Goal: Information Seeking & Learning: Learn about a topic

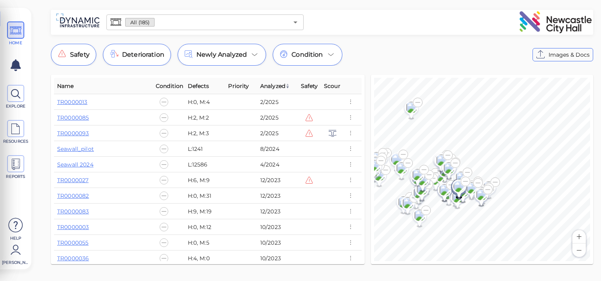
click at [583, 238] on button "Zoom in" at bounding box center [578, 236] width 13 height 13
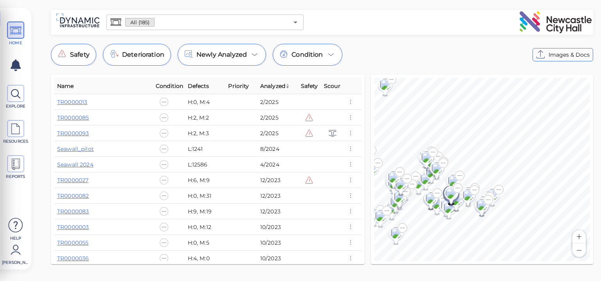
click at [581, 238] on button "Zoom in" at bounding box center [578, 236] width 13 height 13
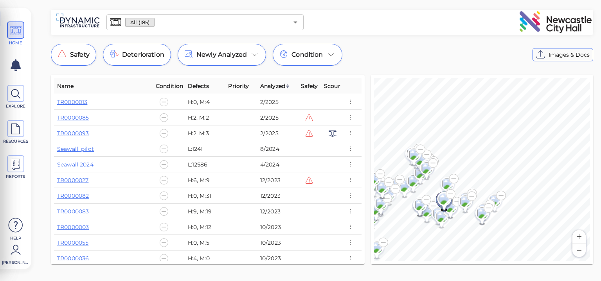
click at [581, 238] on button "Zoom in" at bounding box center [578, 236] width 13 height 13
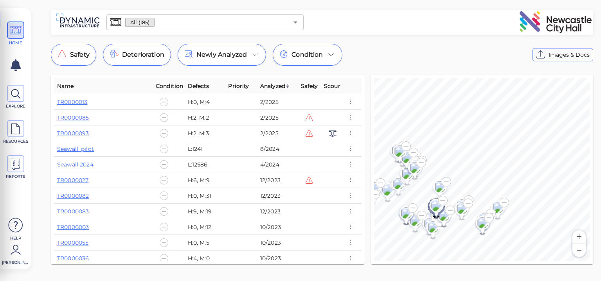
click at [581, 238] on button "Zoom in" at bounding box center [578, 236] width 13 height 13
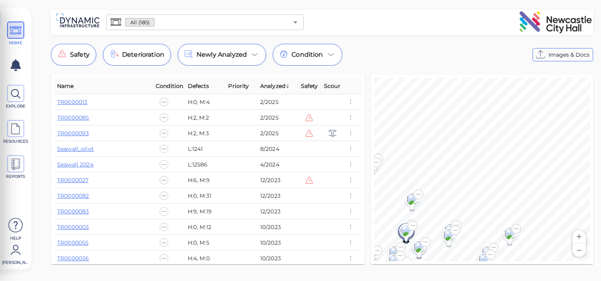
click at [581, 238] on button "Zoom in" at bounding box center [578, 236] width 13 height 13
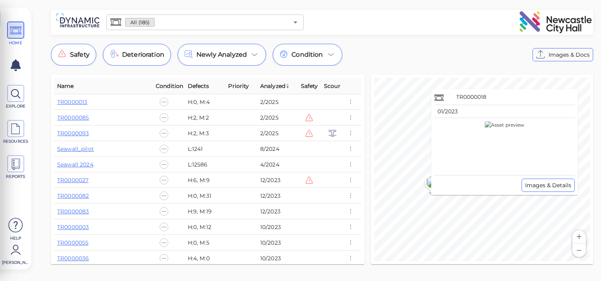
click at [432, 184] on div "TR0000018 01/2023 Images & Details" at bounding box center [504, 142] width 147 height 106
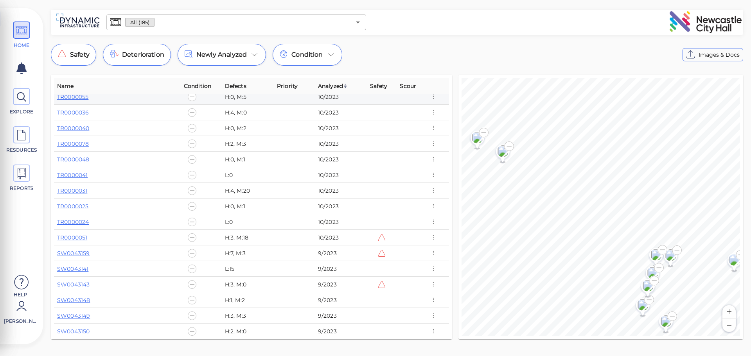
scroll to position [117, 0]
click at [22, 97] on icon at bounding box center [22, 97] width 12 height 18
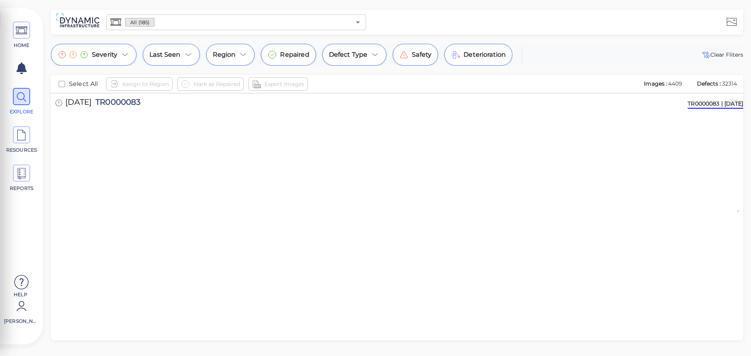
scroll to position [2310, 0]
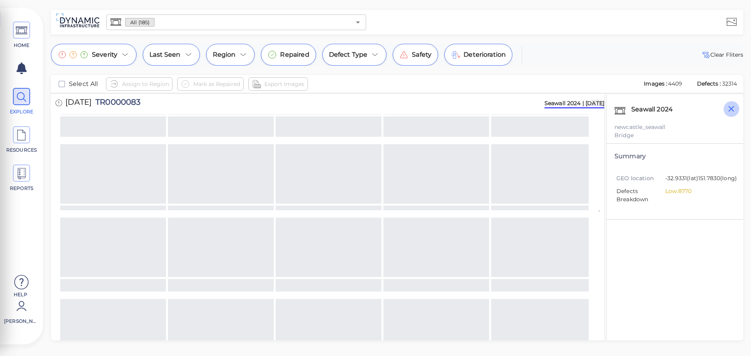
click at [601, 104] on icon "button" at bounding box center [732, 109] width 10 height 10
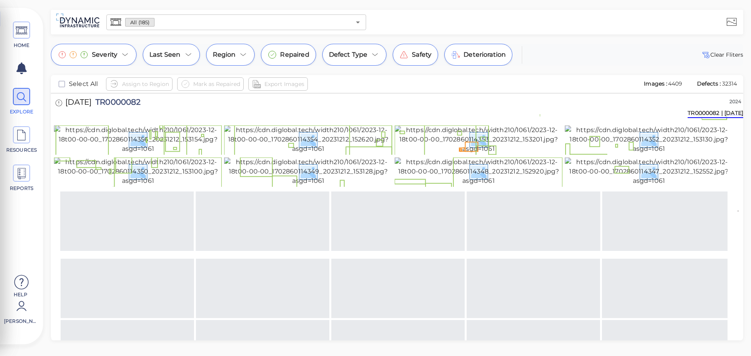
scroll to position [4224, 0]
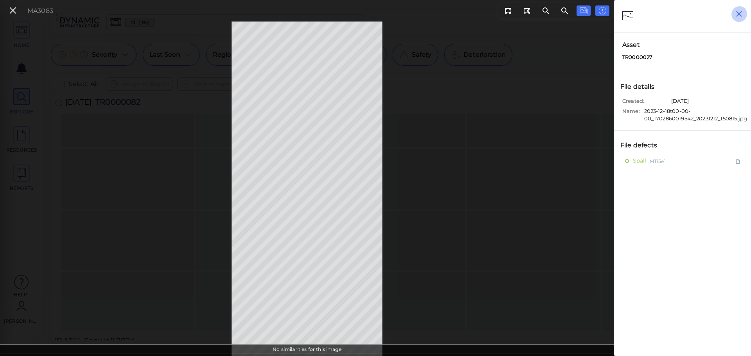
click at [601, 14] on icon "button" at bounding box center [739, 14] width 10 height 10
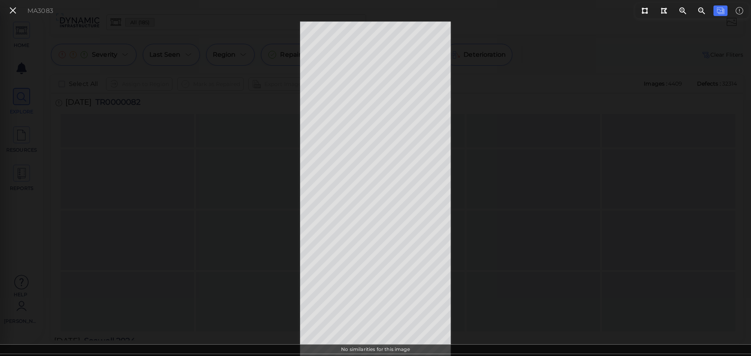
click at [601, 85] on div "MA3083" at bounding box center [375, 189] width 751 height 335
click at [14, 12] on icon at bounding box center [13, 10] width 9 height 11
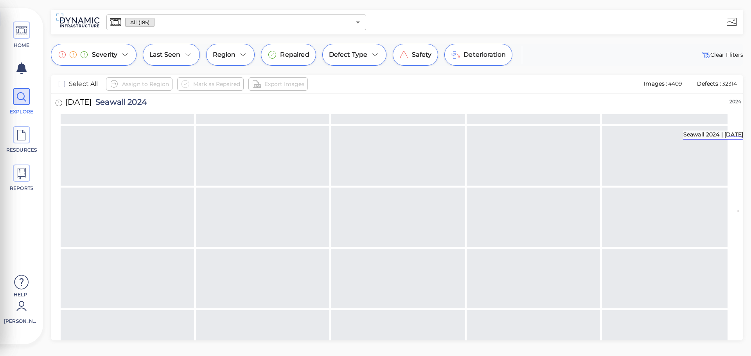
scroll to position [8570, 0]
click at [601, 32] on div at bounding box center [555, 22] width 372 height 22
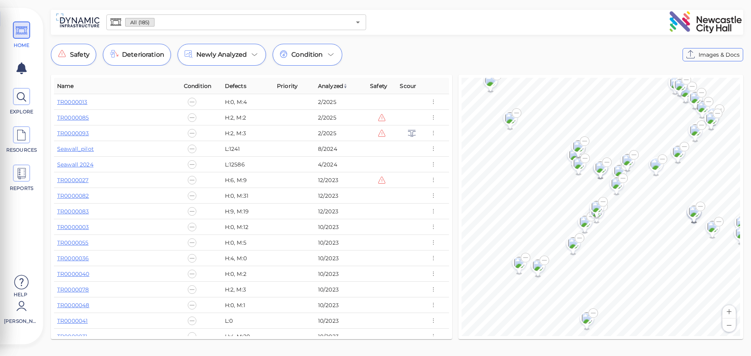
drag, startPoint x: 407, startPoint y: 86, endPoint x: 135, endPoint y: 81, distance: 272.8
click at [135, 81] on th "Name" at bounding box center [117, 86] width 127 height 16
click at [256, 55] on icon at bounding box center [254, 54] width 9 height 9
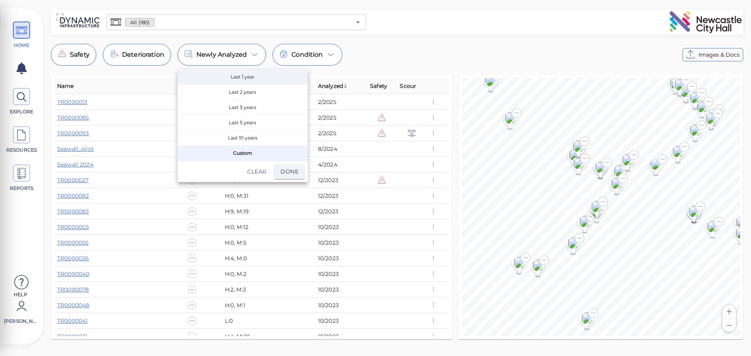
click at [246, 77] on span "Last 1 year" at bounding box center [243, 77] width 130 height 15
click at [284, 171] on span "Done" at bounding box center [290, 172] width 18 height 10
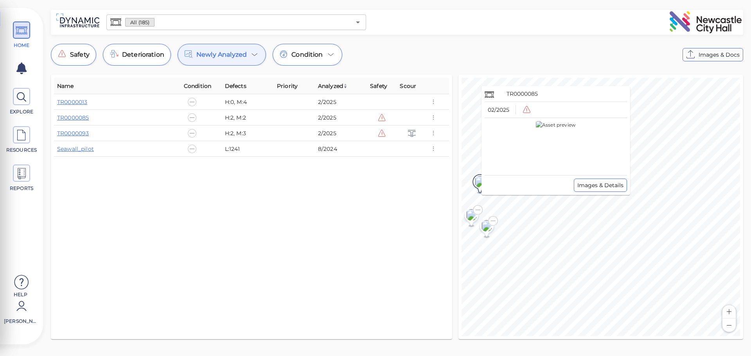
click at [476, 182] on image at bounding box center [480, 182] width 18 height 12
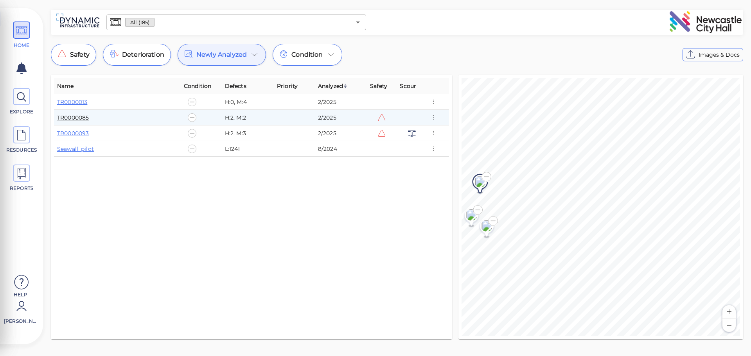
click at [74, 118] on link "TR0000085" at bounding box center [73, 117] width 32 height 7
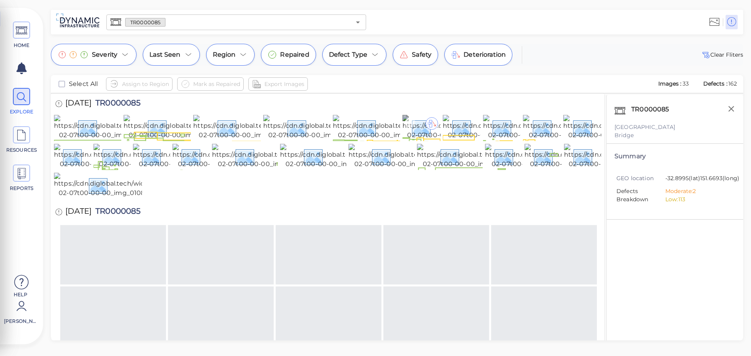
click at [424, 139] on img at bounding box center [475, 127] width 144 height 25
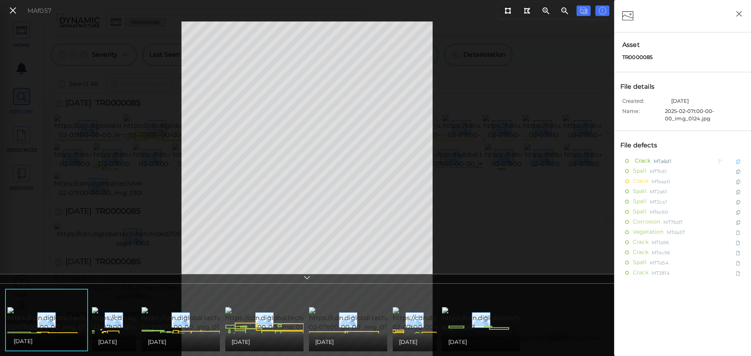
click at [641, 157] on span "Crack" at bounding box center [642, 161] width 18 height 10
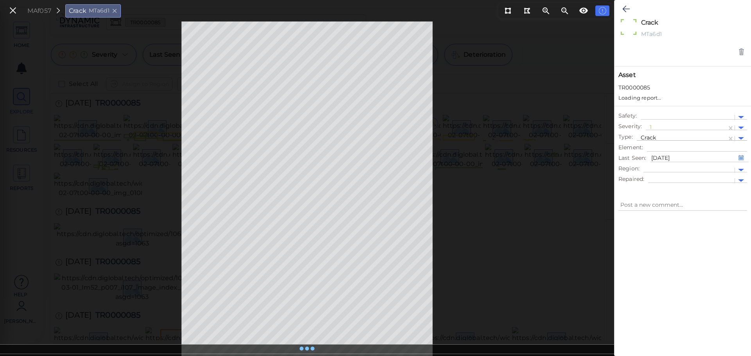
type textarea "x"
click at [741, 163] on div at bounding box center [741, 163] width 6 height 3
click at [740, 163] on div at bounding box center [741, 163] width 6 height 3
click at [739, 169] on div at bounding box center [741, 173] width 12 height 9
click at [740, 169] on div at bounding box center [741, 173] width 12 height 9
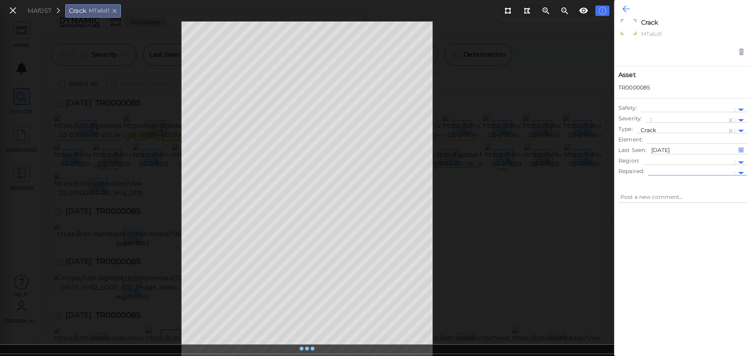
click at [625, 10] on icon at bounding box center [626, 8] width 7 height 9
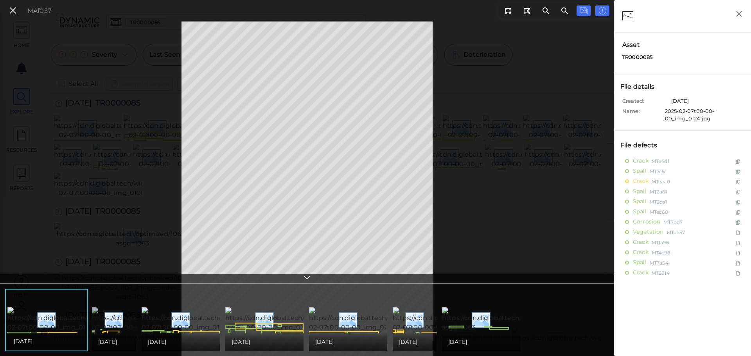
click at [111, 308] on img at bounding box center [164, 320] width 144 height 25
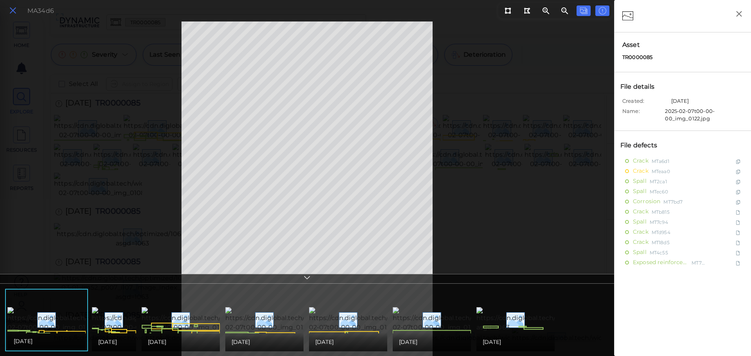
click at [15, 10] on icon at bounding box center [13, 10] width 9 height 11
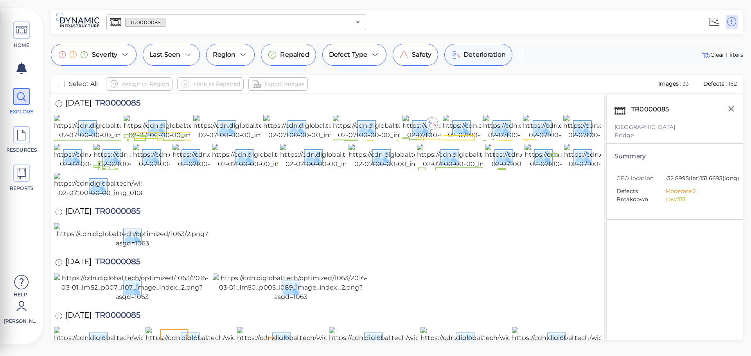
click at [480, 56] on span "Deterioration" at bounding box center [485, 54] width 42 height 9
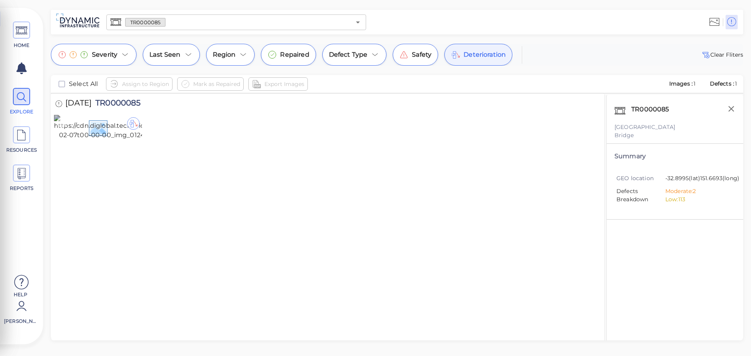
click at [130, 123] on div at bounding box center [133, 123] width 13 height 13
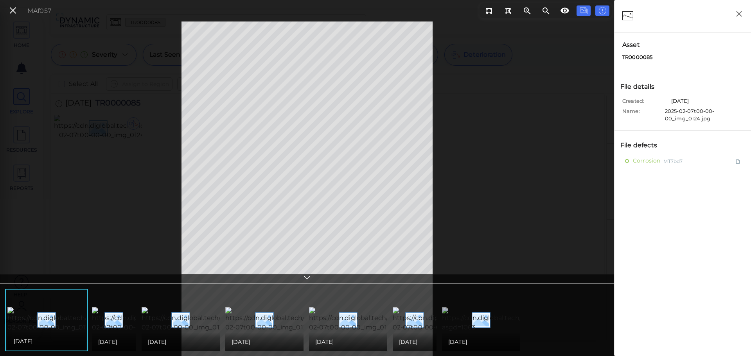
click at [474, 316] on img at bounding box center [528, 320] width 173 height 25
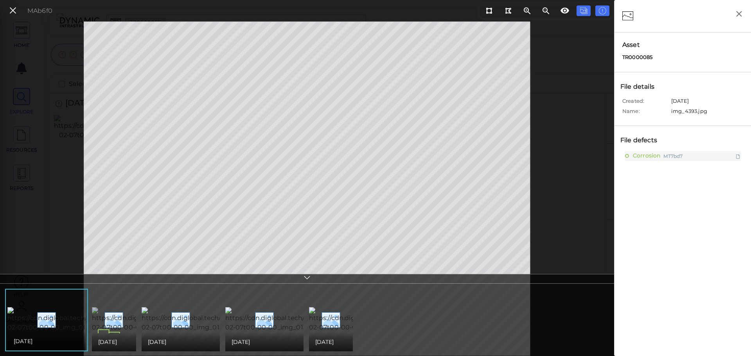
click at [122, 308] on img at bounding box center [164, 320] width 144 height 25
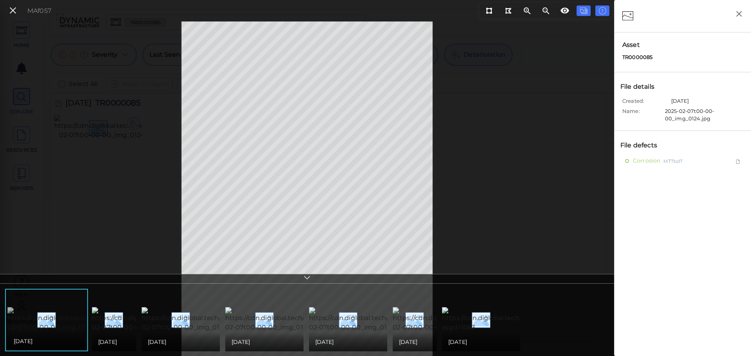
click at [58, 324] on img at bounding box center [79, 320] width 144 height 25
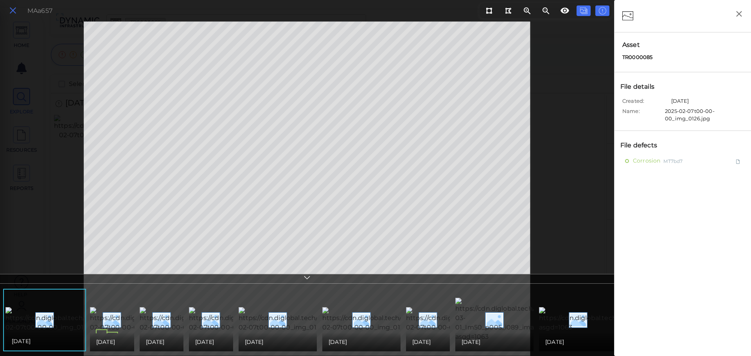
click at [10, 13] on icon at bounding box center [13, 10] width 9 height 11
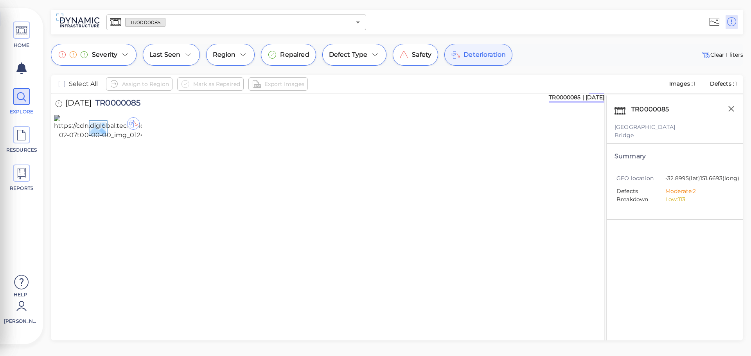
click at [133, 124] on div at bounding box center [133, 123] width 13 height 13
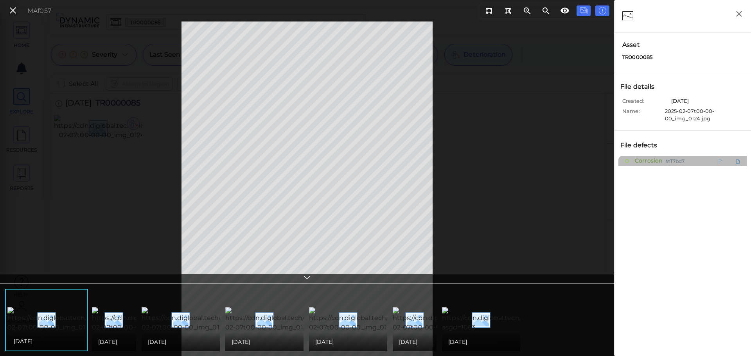
click at [648, 161] on span "Corrosion" at bounding box center [647, 161] width 29 height 10
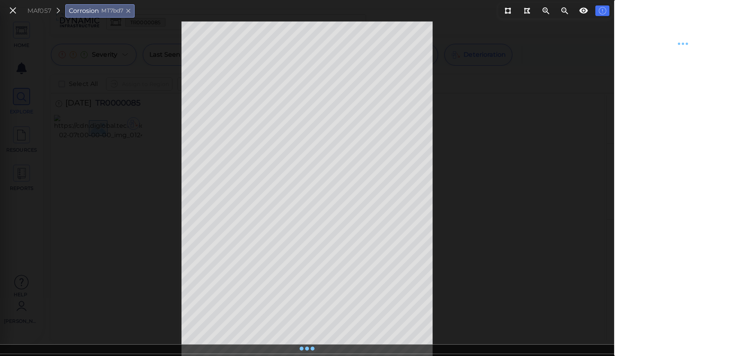
type textarea "x"
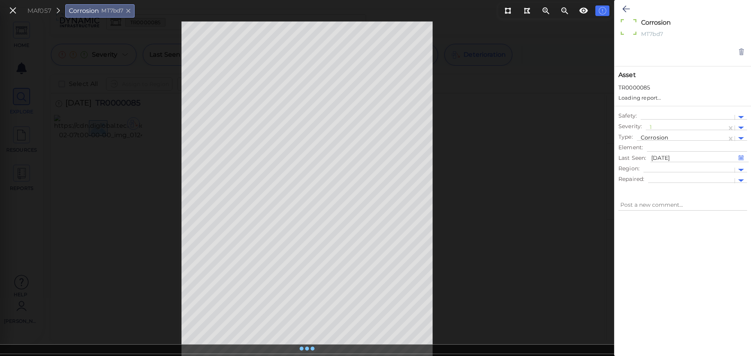
type textarea "x"
click at [601, 11] on icon at bounding box center [603, 10] width 8 height 9
type textarea "x"
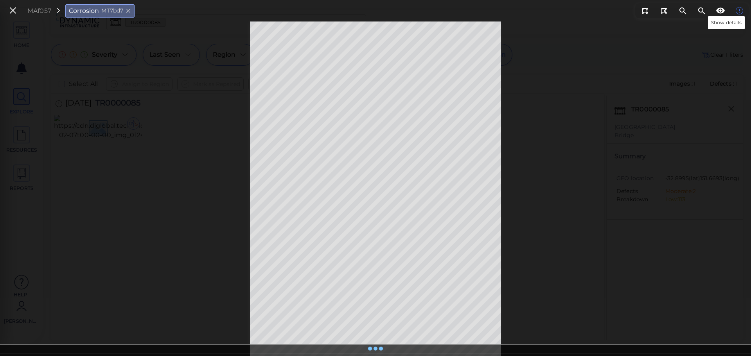
click at [737, 14] on icon at bounding box center [740, 10] width 8 height 9
type textarea "x"
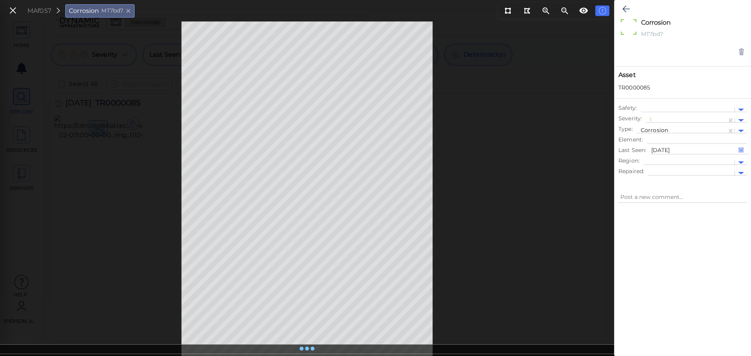
click at [687, 139] on textarea at bounding box center [697, 140] width 100 height 8
click at [740, 129] on div at bounding box center [741, 131] width 12 height 9
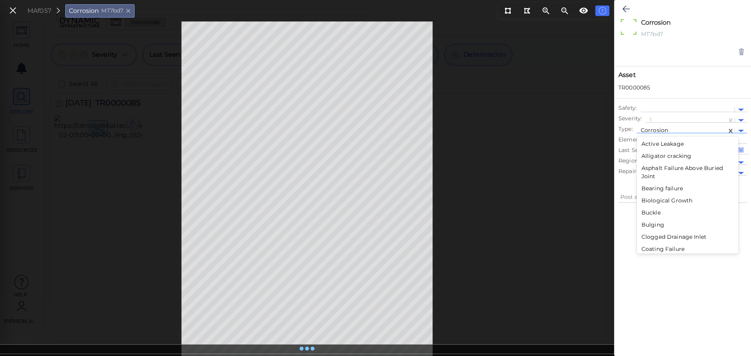
click at [740, 129] on div at bounding box center [741, 131] width 12 height 9
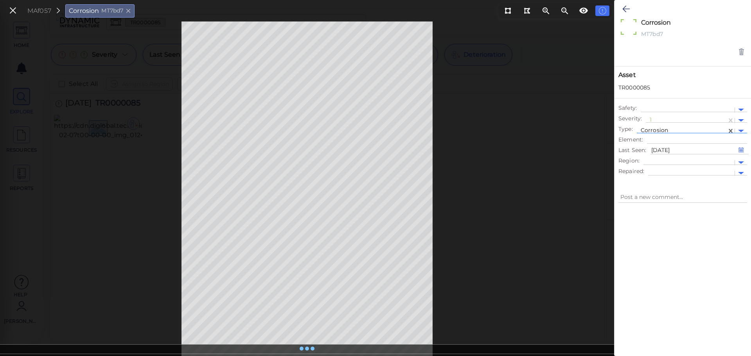
type textarea "x"
click at [625, 10] on icon at bounding box center [626, 8] width 7 height 9
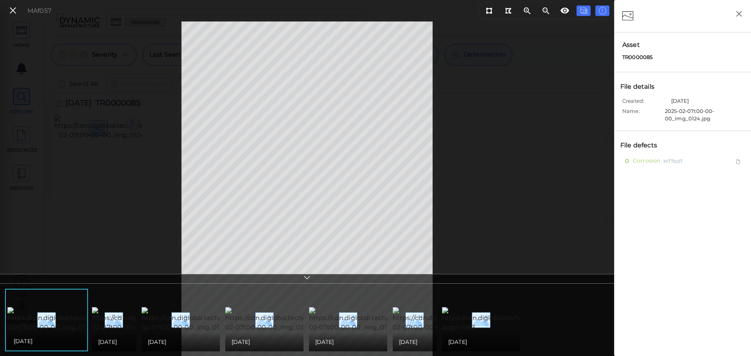
click at [736, 14] on icon "button" at bounding box center [739, 14] width 10 height 10
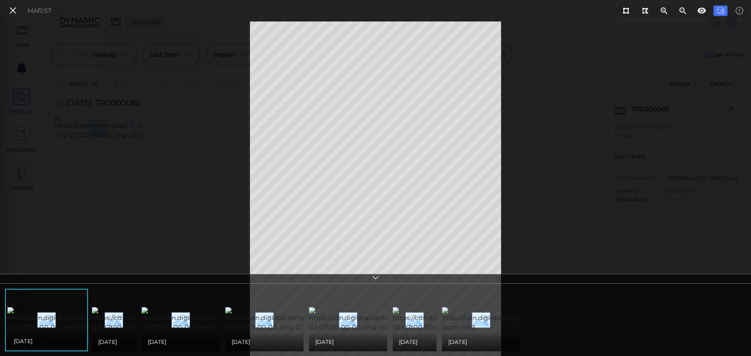
click at [15, 8] on icon at bounding box center [13, 10] width 9 height 11
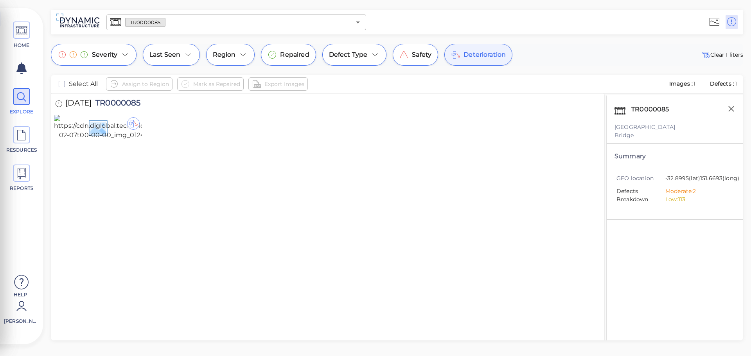
click at [477, 56] on span "Deterioration" at bounding box center [485, 54] width 42 height 9
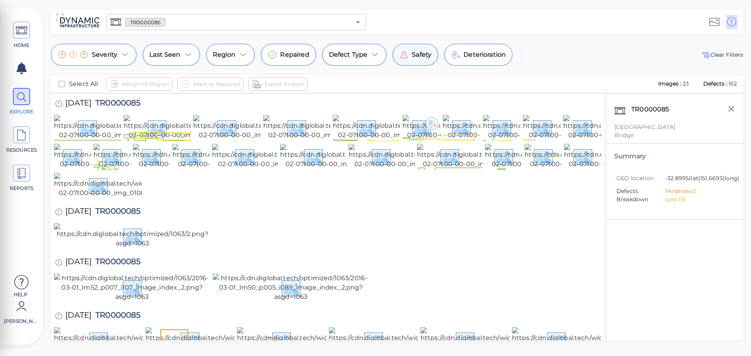
click at [406, 58] on icon at bounding box center [403, 54] width 7 height 7
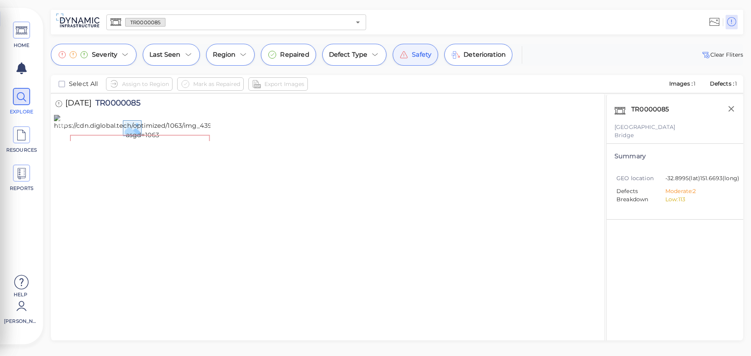
click at [151, 119] on img at bounding box center [142, 127] width 177 height 25
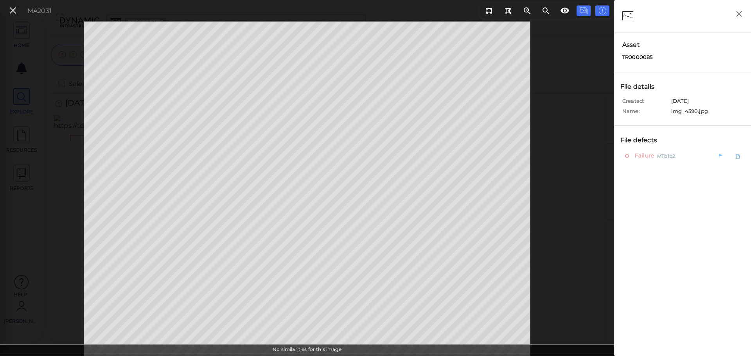
click at [642, 159] on span "Failure" at bounding box center [643, 156] width 21 height 10
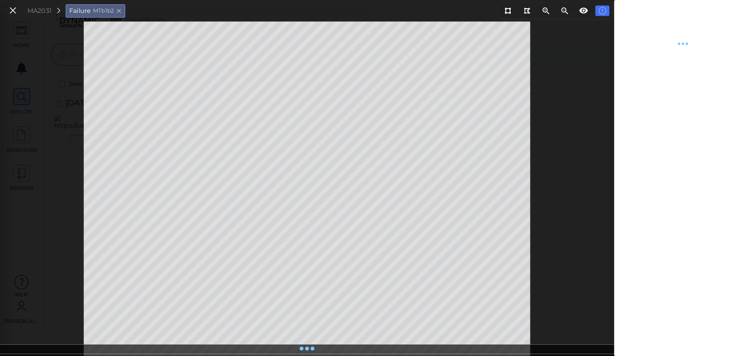
type textarea "x"
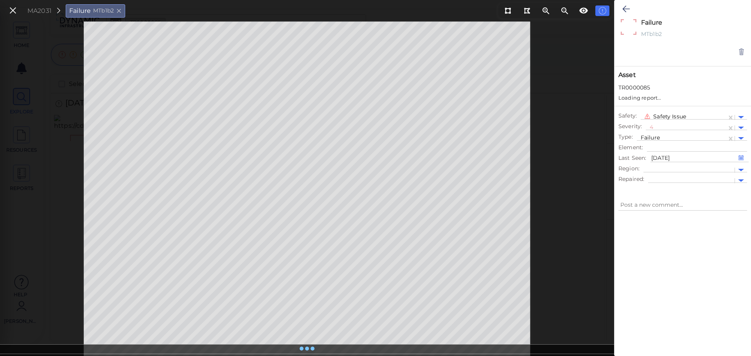
type textarea "x"
click at [676, 173] on div at bounding box center [691, 173] width 79 height 8
click at [657, 185] on div "Yes" at bounding box center [657, 186] width 18 height 12
type textarea "x"
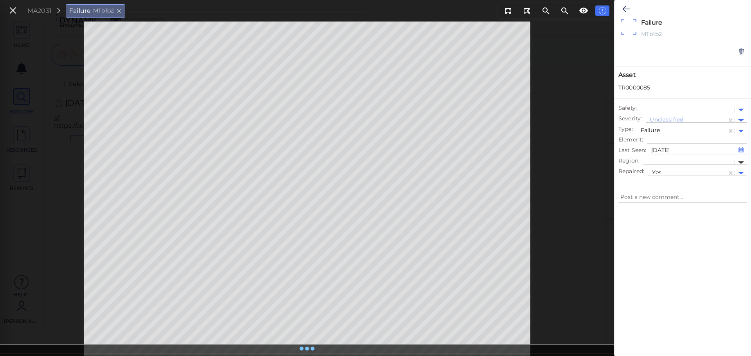
click at [739, 162] on div at bounding box center [741, 163] width 6 height 3
click at [689, 110] on div at bounding box center [688, 110] width 86 height 8
click at [696, 110] on div at bounding box center [688, 110] width 86 height 8
click at [627, 5] on icon at bounding box center [626, 8] width 7 height 9
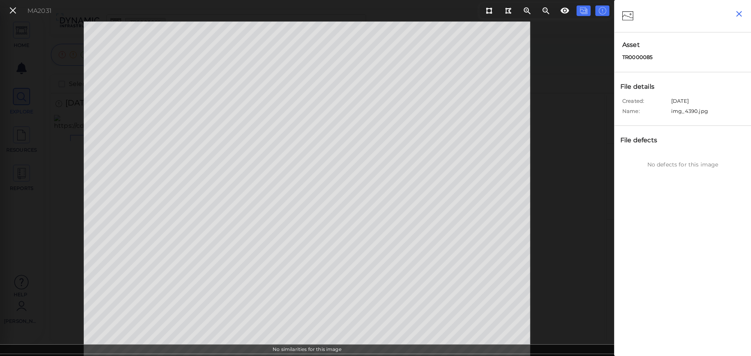
click at [739, 12] on icon "button" at bounding box center [739, 14] width 10 height 10
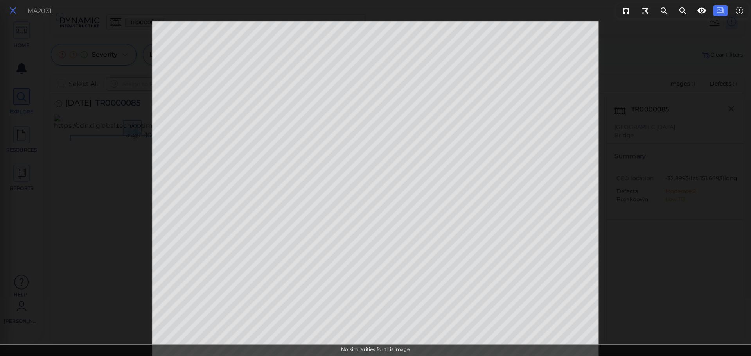
click at [16, 13] on icon at bounding box center [13, 10] width 9 height 11
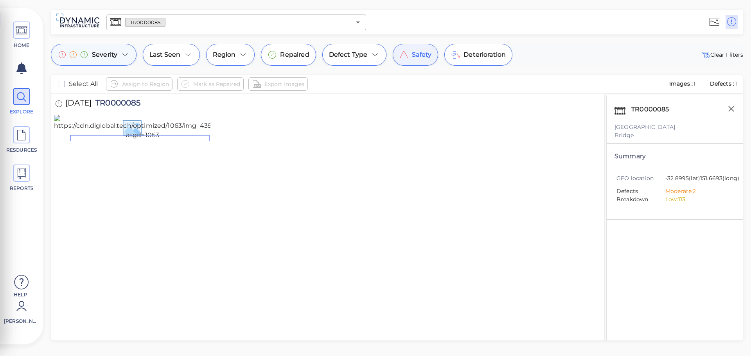
click at [122, 55] on icon at bounding box center [125, 54] width 9 height 9
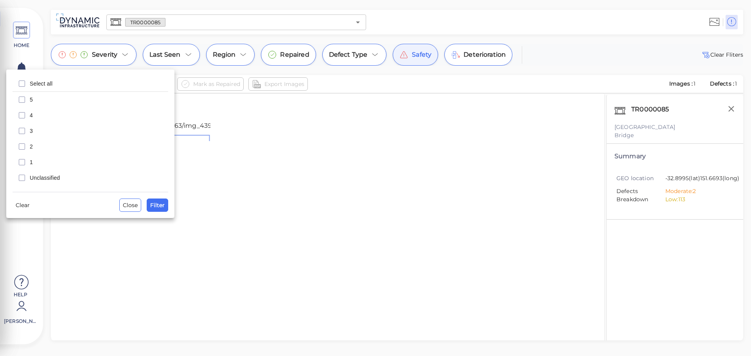
click at [119, 55] on div at bounding box center [375, 178] width 751 height 356
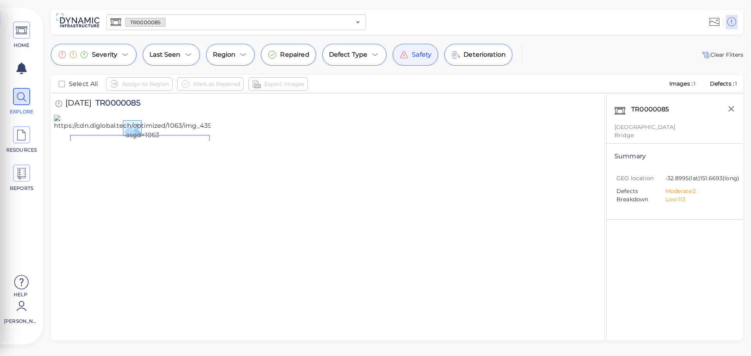
click at [414, 55] on span "Safety" at bounding box center [422, 54] width 20 height 9
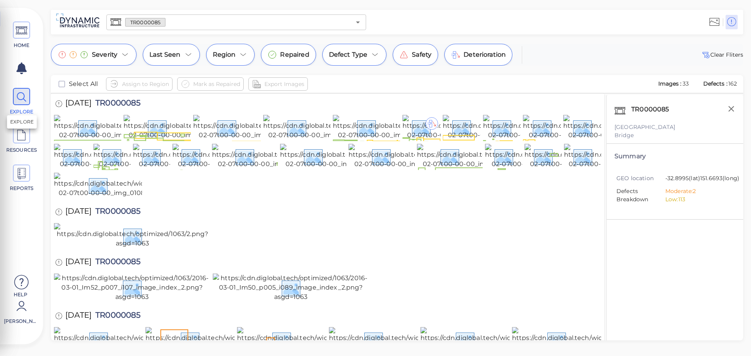
click at [23, 103] on icon at bounding box center [22, 97] width 12 height 18
click at [357, 19] on icon "Open" at bounding box center [357, 22] width 9 height 9
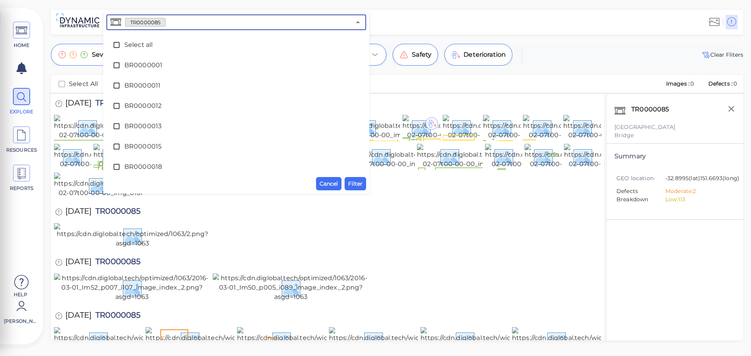
scroll to position [3075, 0]
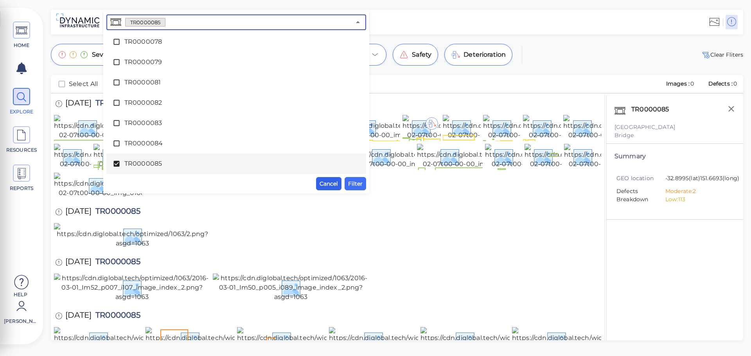
click at [334, 185] on span "Cancel" at bounding box center [329, 183] width 18 height 9
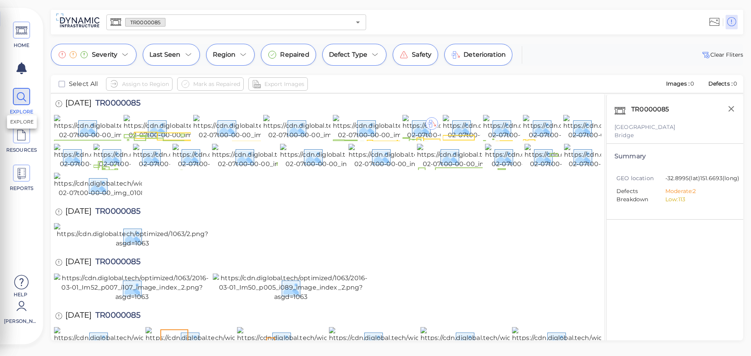
click at [17, 95] on icon at bounding box center [22, 97] width 12 height 18
click at [13, 32] on span "HOME" at bounding box center [21, 35] width 35 height 27
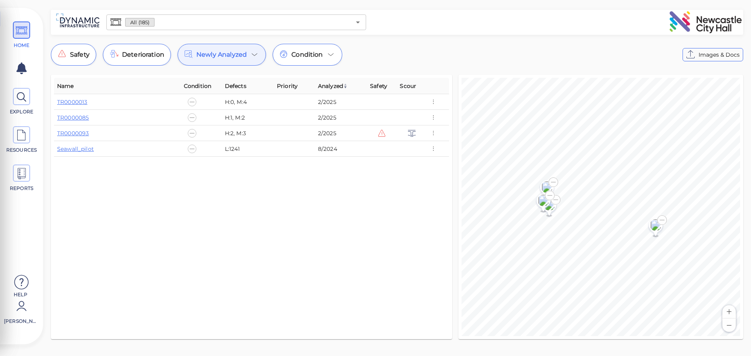
click at [244, 56] on span "Newly Analyzed" at bounding box center [221, 54] width 50 height 9
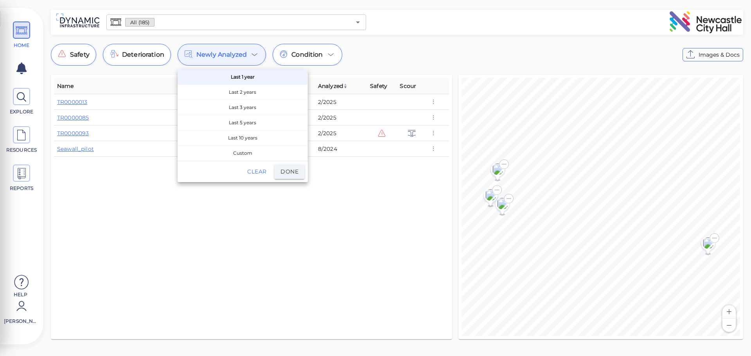
click at [259, 172] on span "Clear" at bounding box center [256, 172] width 19 height 10
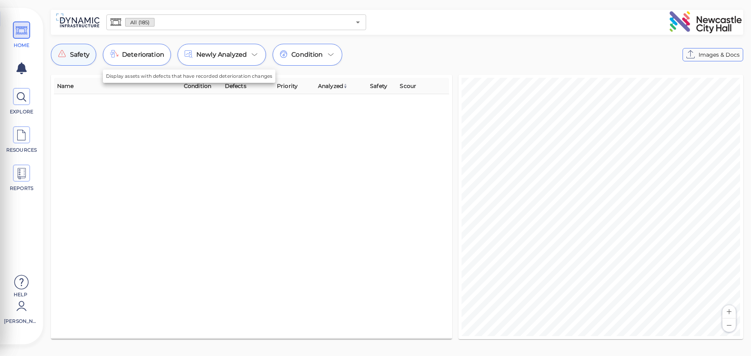
click at [78, 58] on span "Safety" at bounding box center [80, 54] width 20 height 9
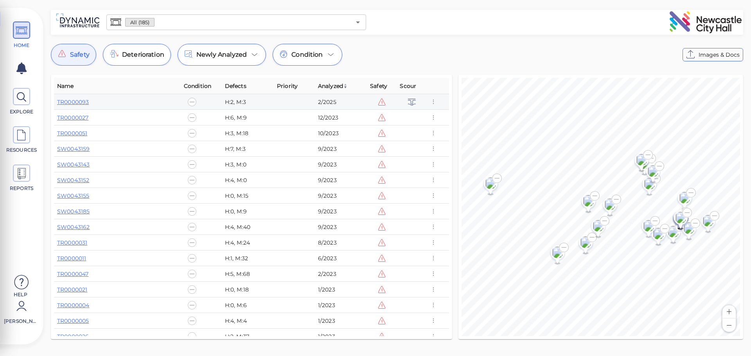
click at [381, 104] on icon at bounding box center [382, 101] width 9 height 9
click at [84, 101] on link "TR0000093" at bounding box center [73, 102] width 32 height 7
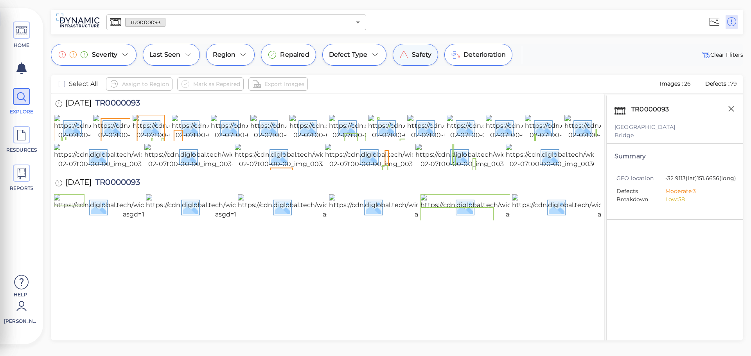
click at [412, 55] on span "Safety" at bounding box center [422, 54] width 20 height 9
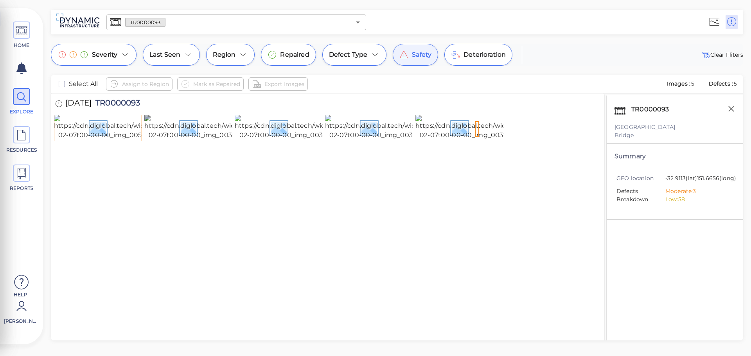
click at [193, 140] on img at bounding box center [216, 127] width 145 height 25
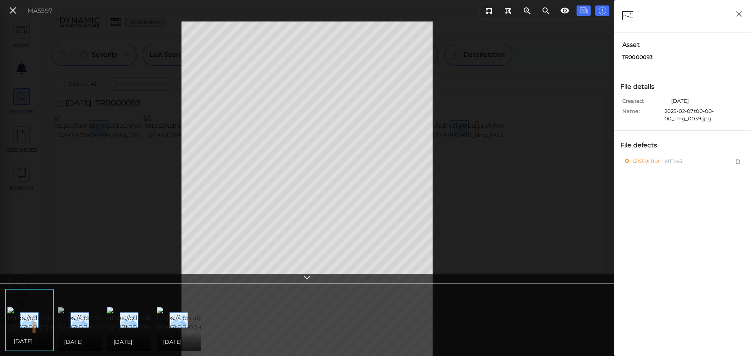
click at [70, 308] on img at bounding box center [130, 320] width 145 height 25
click at [604, 12] on icon at bounding box center [603, 10] width 8 height 9
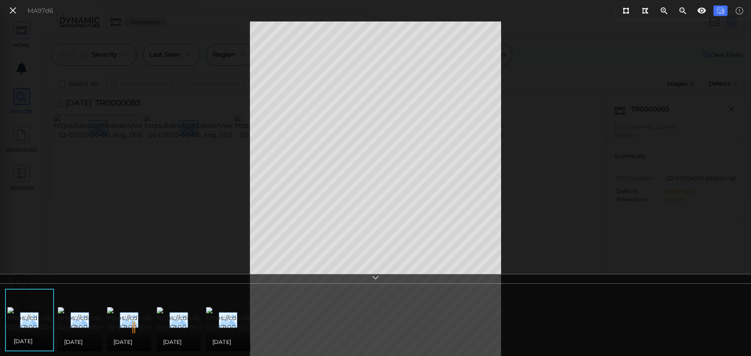
click at [12, 9] on icon at bounding box center [13, 10] width 9 height 11
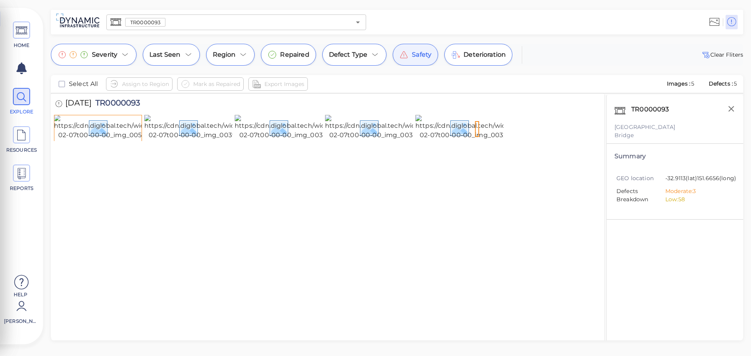
click at [159, 25] on span "TR0000093" at bounding box center [146, 22] width 40 height 7
click at [356, 22] on icon "Open" at bounding box center [357, 22] width 9 height 9
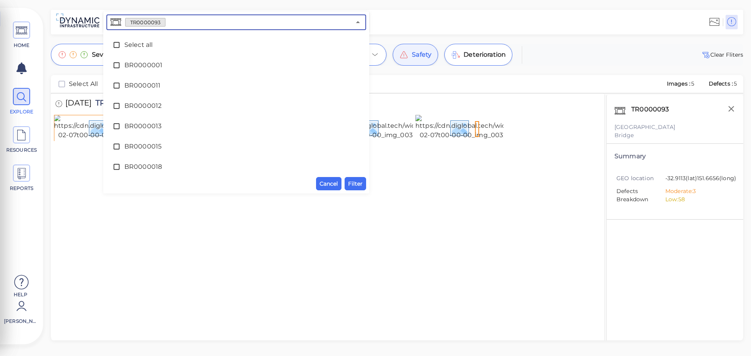
scroll to position [3238, 0]
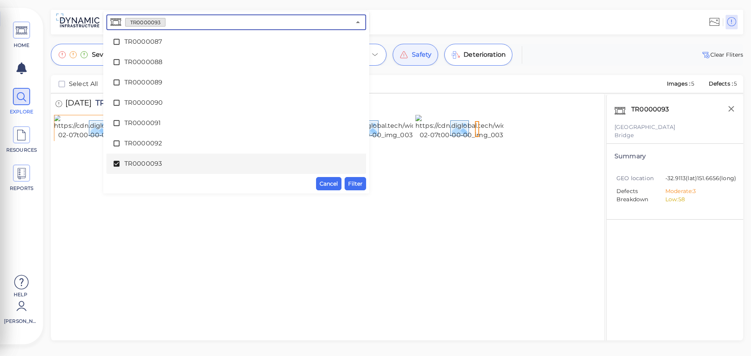
click at [117, 164] on icon at bounding box center [117, 164] width 8 height 8
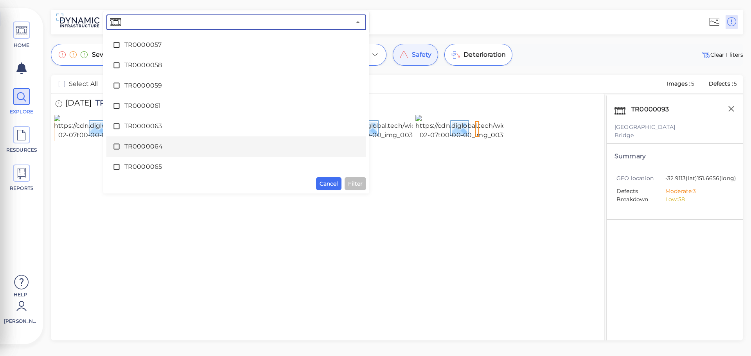
scroll to position [0, 0]
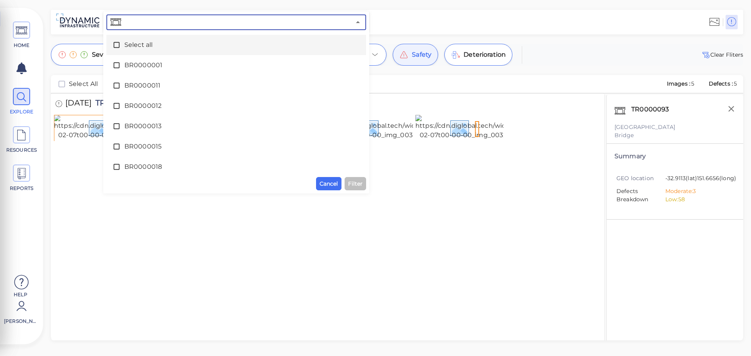
click at [122, 46] on span at bounding box center [119, 45] width 12 height 8
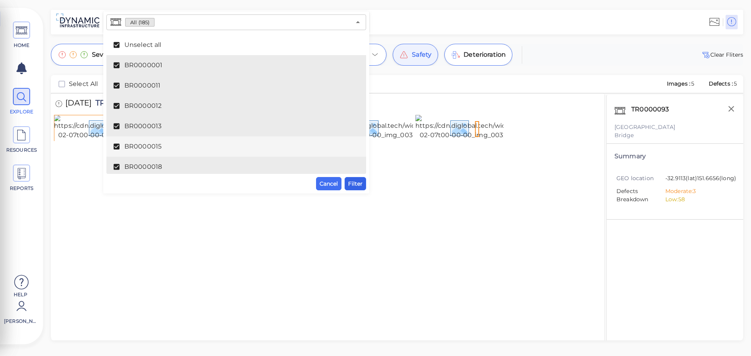
click at [355, 183] on span "Filter" at bounding box center [355, 183] width 14 height 9
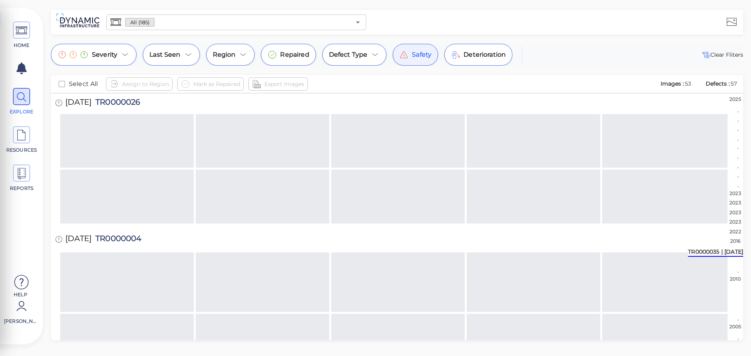
scroll to position [2231, 0]
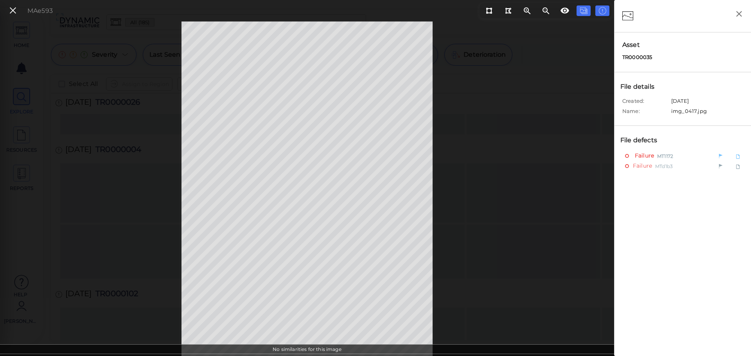
click at [646, 156] on span "Failure" at bounding box center [643, 156] width 21 height 10
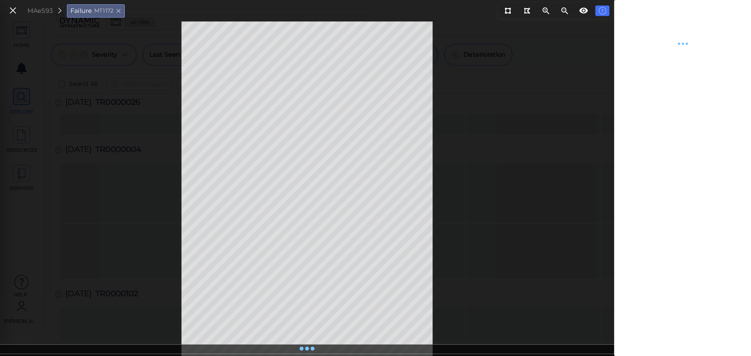
type textarea "x"
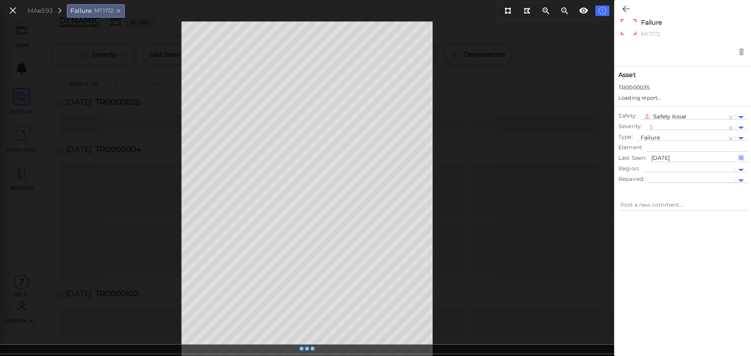
type textarea "x"
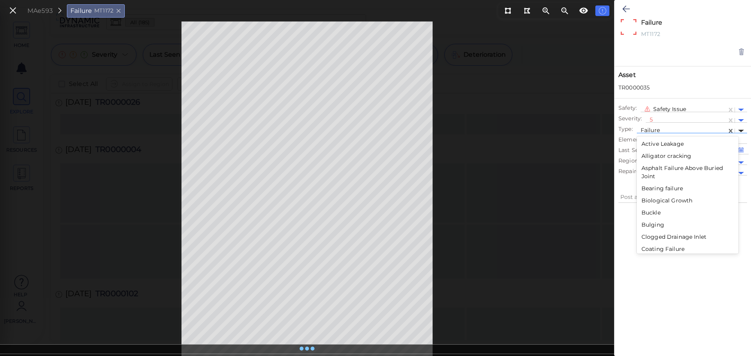
click at [743, 131] on div at bounding box center [741, 131] width 6 height 3
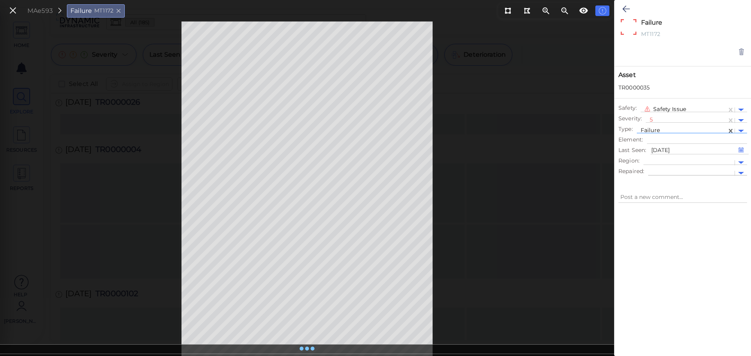
click at [741, 169] on div at bounding box center [741, 173] width 12 height 9
click at [656, 186] on div "Yes" at bounding box center [657, 186] width 18 height 12
type textarea "x"
click at [745, 173] on div at bounding box center [741, 173] width 12 height 9
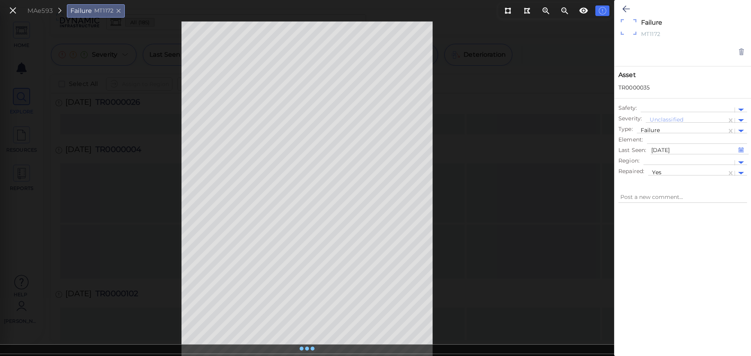
click at [705, 185] on div "Failure x MT1172 Asset TR0000035 Safety : Severity : Unclassified Type : Failur…" at bounding box center [683, 93] width 137 height 186
click at [622, 7] on button at bounding box center [626, 8] width 15 height 17
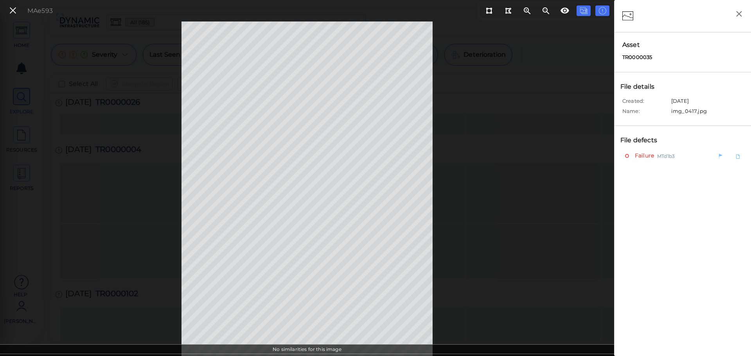
click at [642, 154] on span "Failure" at bounding box center [643, 156] width 21 height 10
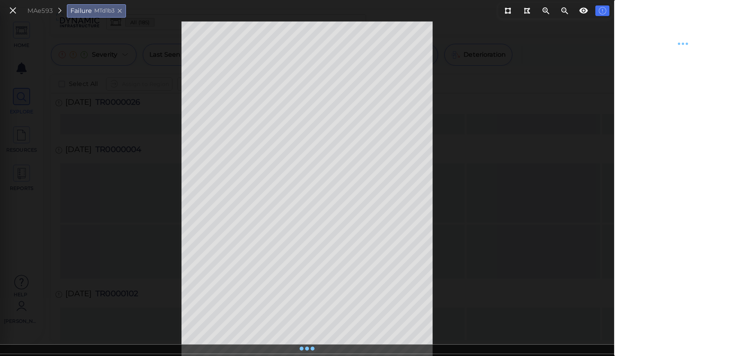
type textarea "x"
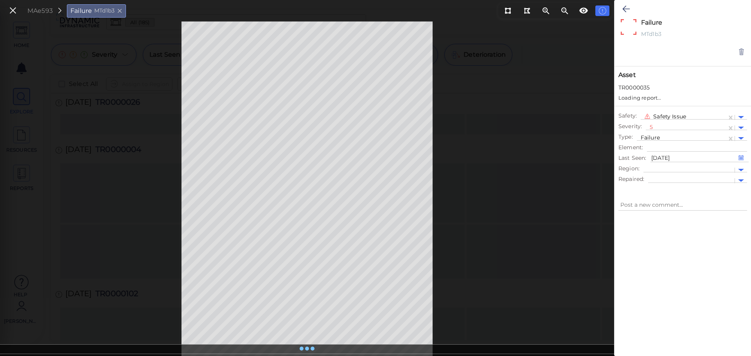
type textarea "x"
click at [743, 175] on div at bounding box center [741, 173] width 12 height 9
click at [655, 186] on div "Yes" at bounding box center [657, 186] width 18 height 12
type textarea "x"
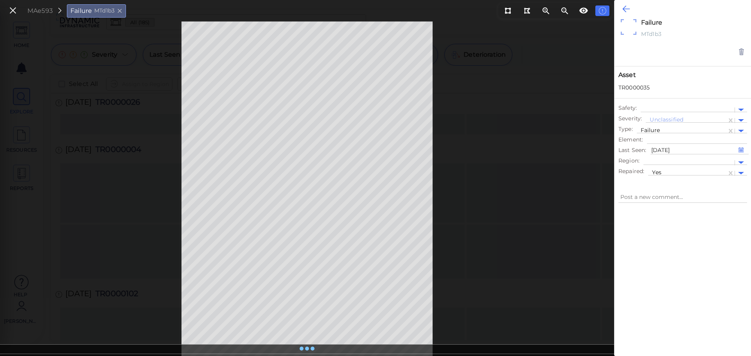
click at [624, 9] on icon at bounding box center [626, 8] width 7 height 9
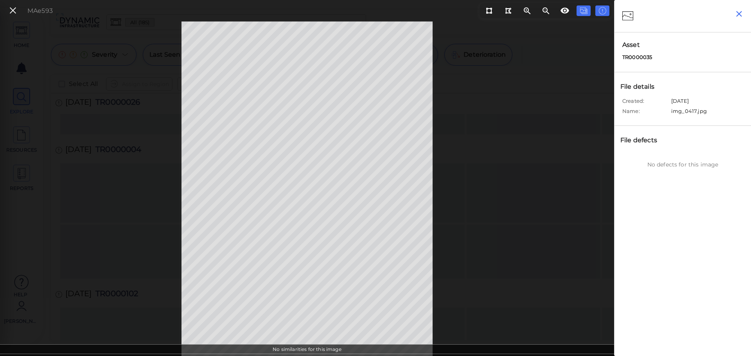
click at [747, 14] on div at bounding box center [740, 13] width 22 height 26
click at [741, 13] on icon "button" at bounding box center [739, 14] width 10 height 10
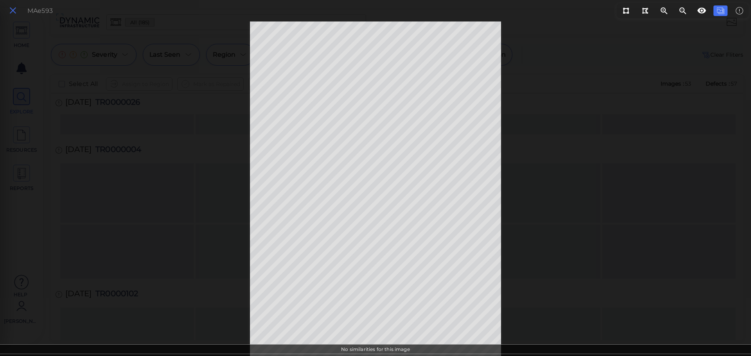
click at [17, 9] on icon at bounding box center [13, 10] width 9 height 11
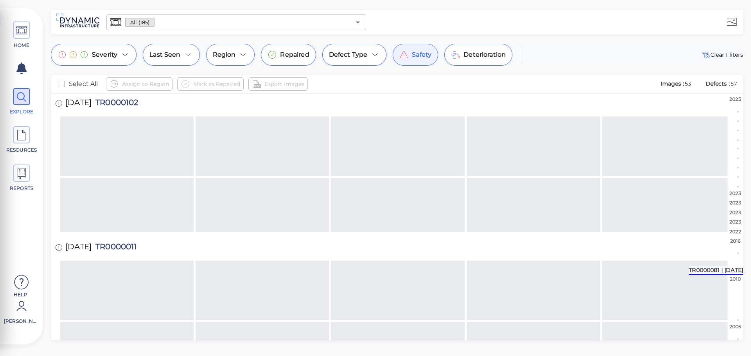
scroll to position [2508, 0]
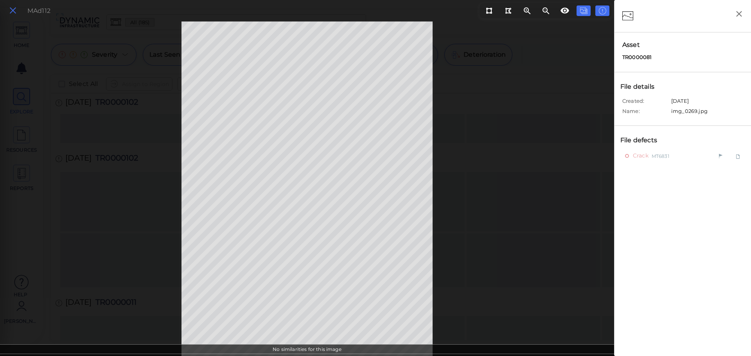
click at [13, 10] on icon at bounding box center [13, 10] width 9 height 11
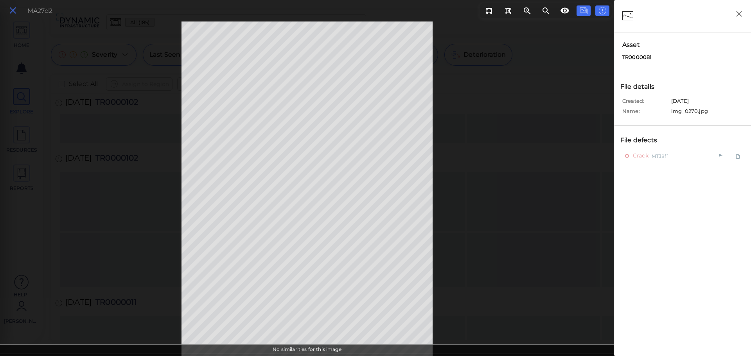
click at [16, 9] on icon at bounding box center [13, 10] width 9 height 11
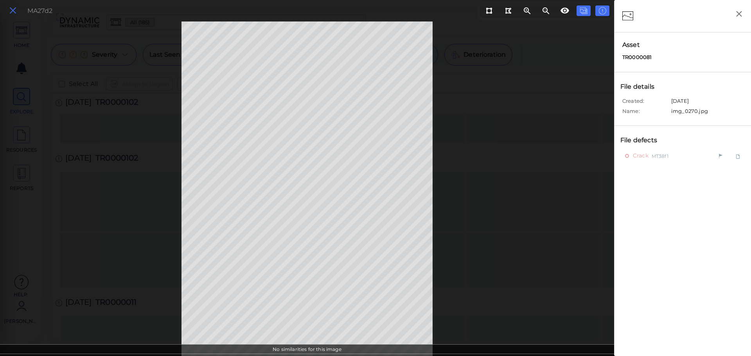
click at [13, 13] on icon at bounding box center [13, 10] width 9 height 11
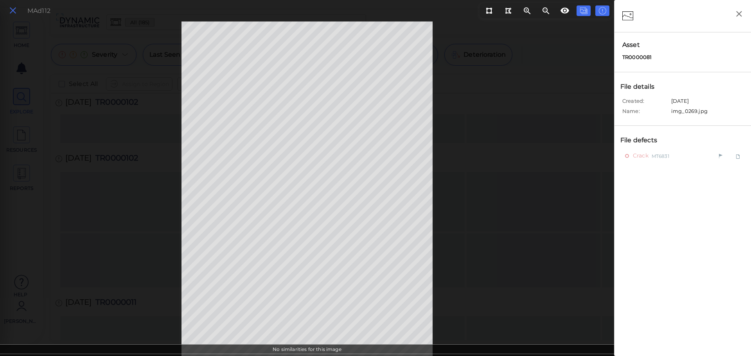
click at [8, 9] on button at bounding box center [12, 10] width 13 height 11
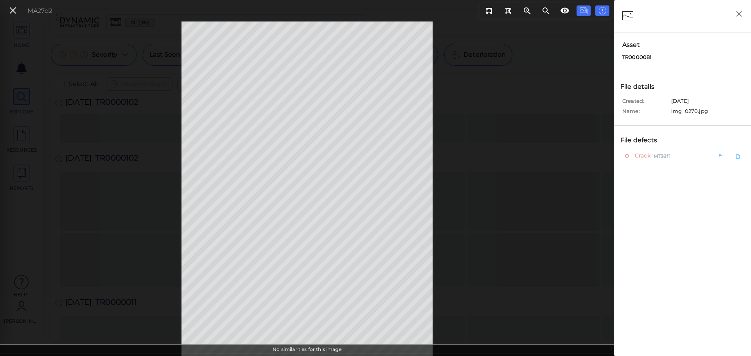
click at [666, 157] on span "MT38f1" at bounding box center [662, 156] width 17 height 10
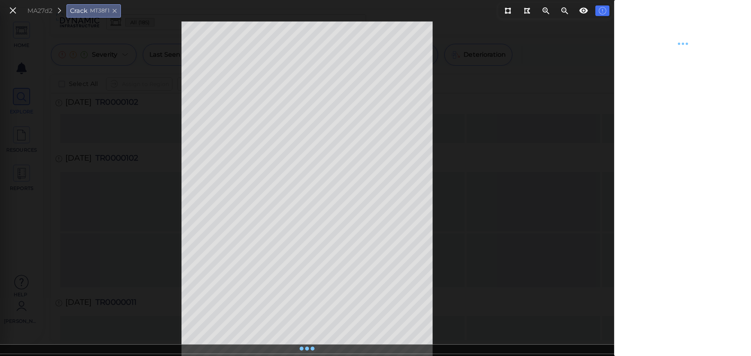
type textarea "x"
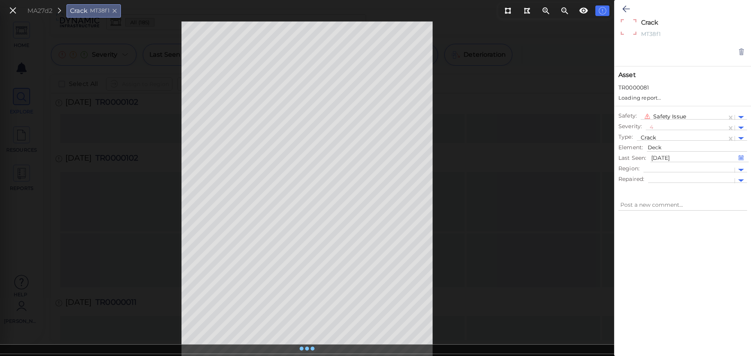
type textarea "x"
click at [635, 28] on icon at bounding box center [629, 27] width 16 height 16
click at [648, 88] on span "TR0000081" at bounding box center [634, 88] width 31 height 8
click at [657, 198] on textarea at bounding box center [683, 197] width 129 height 11
type textarea "x"
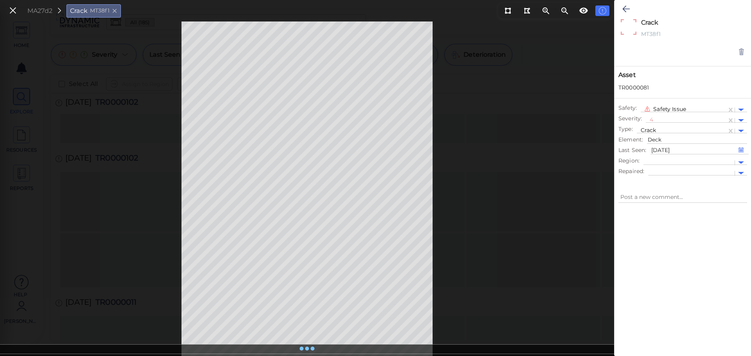
type textarea "S"
type textarea "x"
type textarea "Sa"
type textarea "x"
type textarea "[PERSON_NAME]"
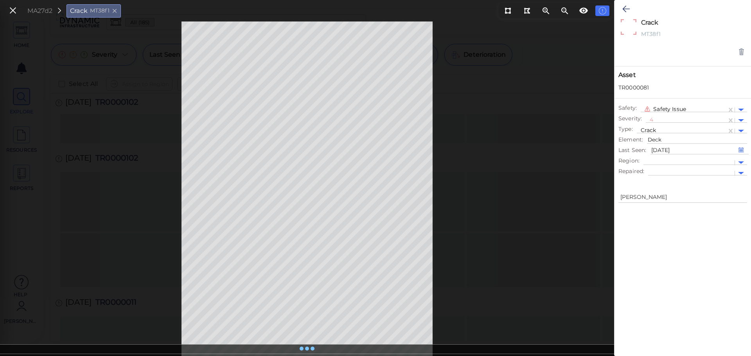
type textarea "x"
type textarea "Same"
type textarea "x"
type textarea "Same"
type textarea "x"
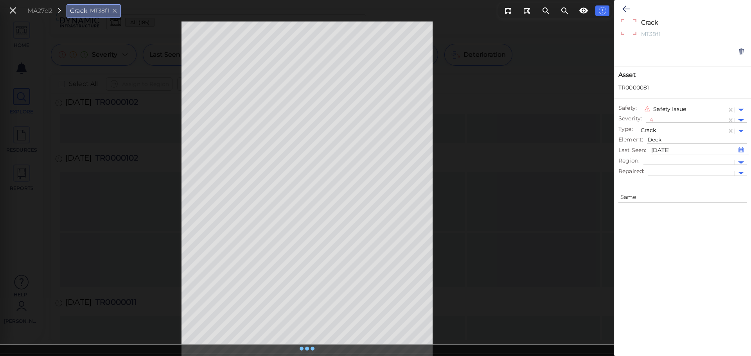
type textarea "Same D"
type textarea "x"
type textarea "Same De"
type textarea "x"
type textarea "Same Def"
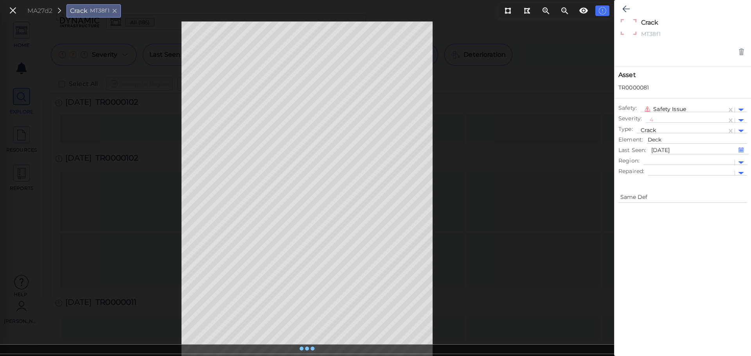
type textarea "x"
type textarea "Same Defe"
type textarea "x"
type textarea "Same Defec"
type textarea "x"
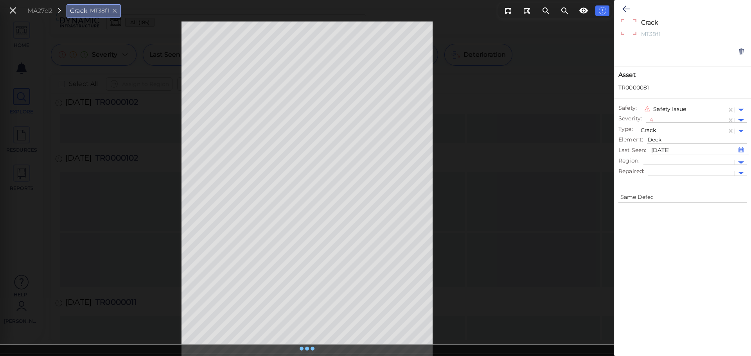
type textarea "Same Defecr"
type textarea "x"
type textarea "Same Defecr"
type textarea "x"
type textarea "Same Defecr"
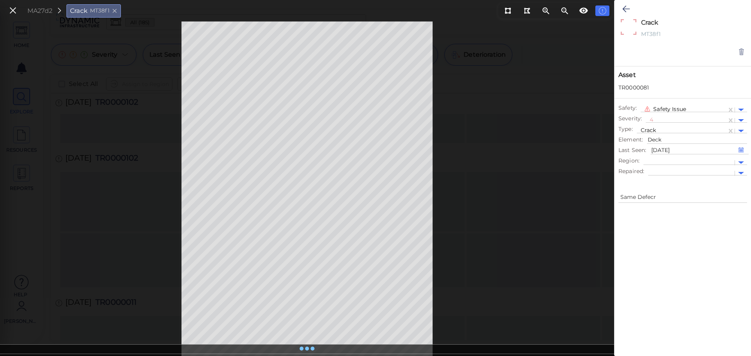
type textarea "x"
type textarea "Same Defec"
type textarea "x"
type textarea "Same Defect"
type textarea "x"
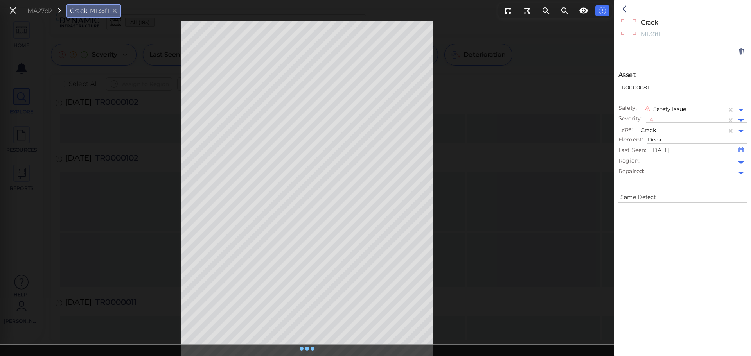
type textarea "Same Defect"
type textarea "x"
type textarea "Same Defect a"
type textarea "x"
type textarea "Same Defect as"
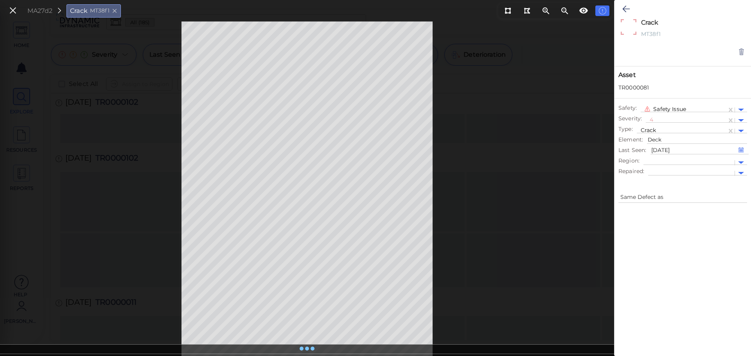
type textarea "x"
type textarea "Same Defect as"
type textarea "x"
type textarea "Same Defect as M"
type textarea "x"
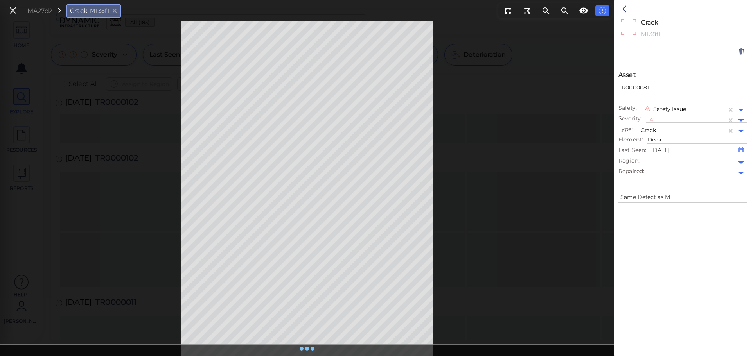
type textarea "Same Defect as MT"
type textarea "x"
type textarea "Same Defect as MT6"
type textarea "x"
type textarea "Same Defect as MT68"
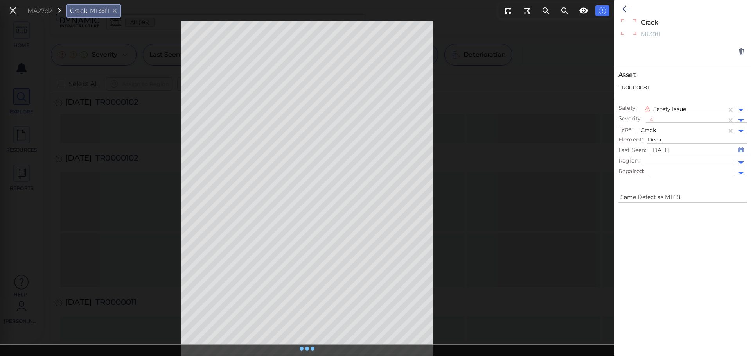
type textarea "x"
type textarea "Same Defect as MT683"
type textarea "x"
type textarea "Same Defect as MT6831"
type textarea "x"
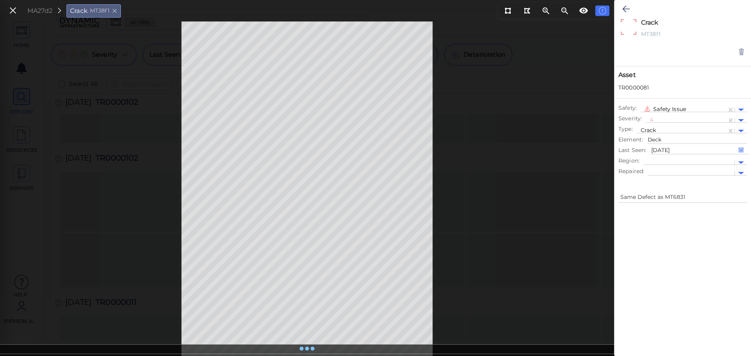
type textarea "Same Defect as MT6831"
type textarea "x"
type textarea "Same Defect as MT6831 B"
type textarea "x"
type textarea "Same Defect as MT6831 Br"
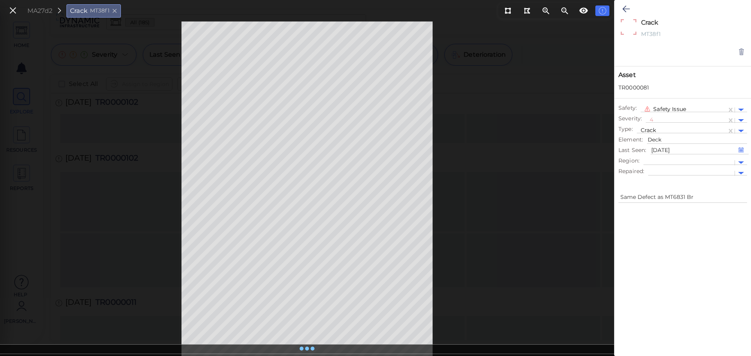
type textarea "x"
type textarea "Same Defect as MT6831 Bri"
type textarea "x"
type textarea "Same Defect as MT6831 Brid"
type textarea "x"
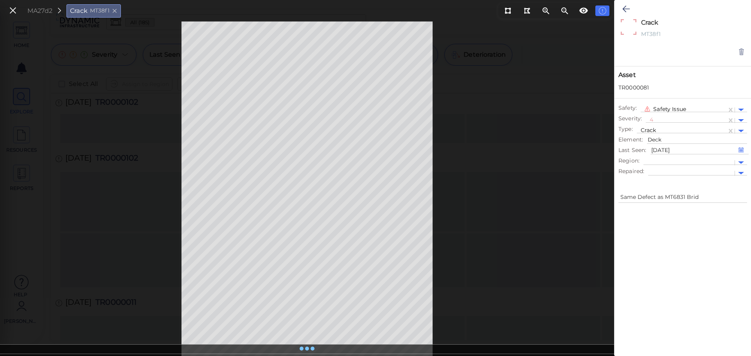
type textarea "Same Defect as MT6831 Bride"
type textarea "x"
type textarea "Same Defect as MT6831 Brideg"
type textarea "x"
type textarea "Same Defect as MT6831 Bride"
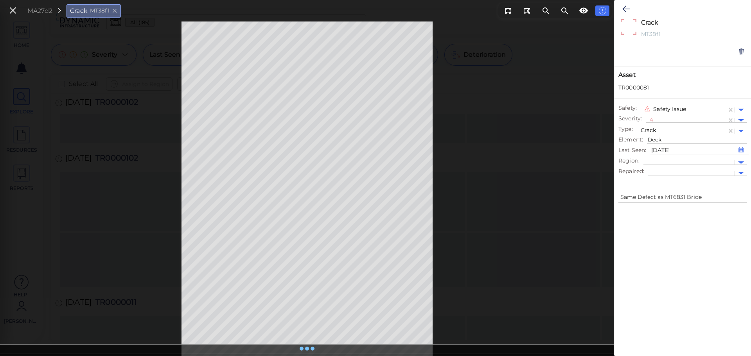
type textarea "x"
type textarea "Same Defect as MT6831 Brid"
type textarea "x"
type textarea "Same Defect as MT6831 Bridg"
type textarea "x"
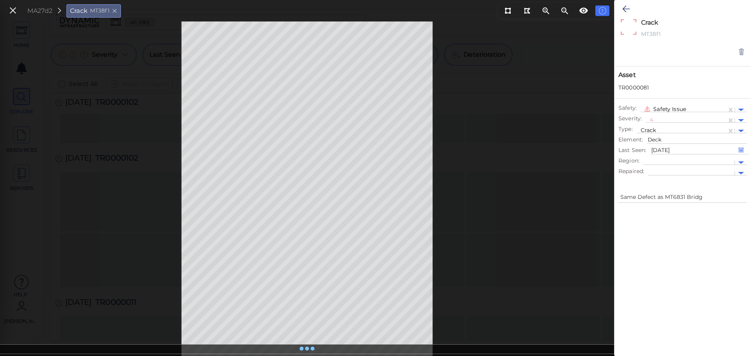
type textarea "Same Defect as MT6831 Bridge"
type textarea "x"
type textarea "Same Defect as MT6831 Bridge"
type textarea "x"
type textarea "Same Defect as MT6831 Bridge i"
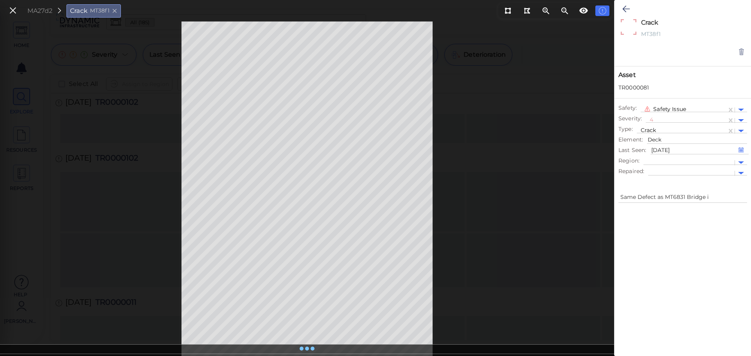
type textarea "x"
type textarea "Same Defect as MT6831 Bridge id"
type textarea "x"
type textarea "Same Defect as MT6831 Bridge ide"
type textarea "x"
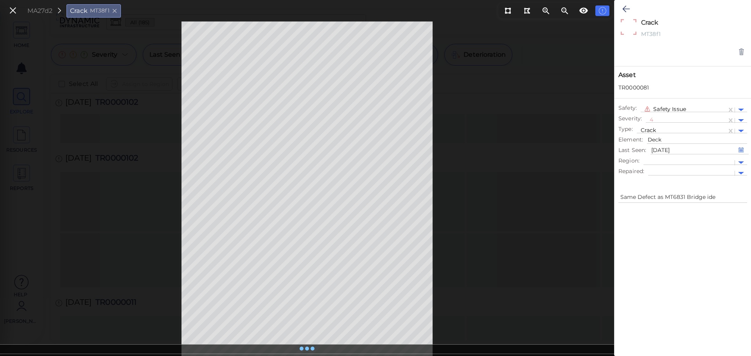
type textarea "Same Defect as MT6831 Bridge iden"
type textarea "x"
type textarea "Same Defect as MT6831 Bridge ident"
type textarea "x"
type textarea "Same Defect as MT6831 Bridge identi"
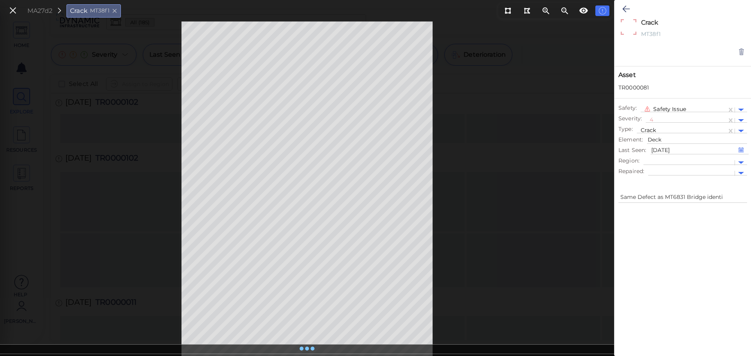
type textarea "x"
type textarea "Same Defect as MT6831 Bridge identif"
type textarea "x"
type textarea "Same Defect as MT6831 Bridge identifi"
type textarea "x"
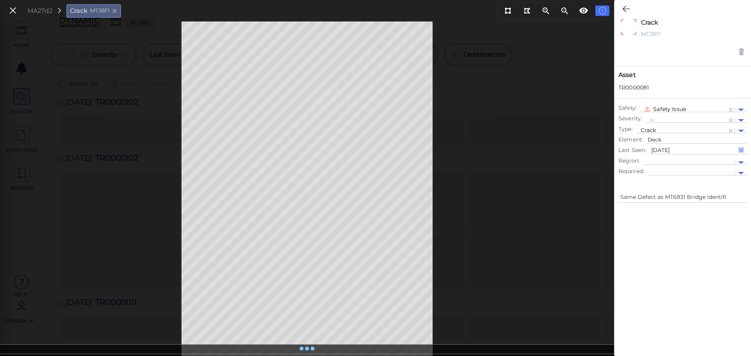
type textarea "Same Defect as MT6831 Bridge identifie"
type textarea "x"
type textarea "Same Defect as MT6831 Bridge identified"
type textarea "x"
type textarea "Same Defect as MT6831 Bridge identified"
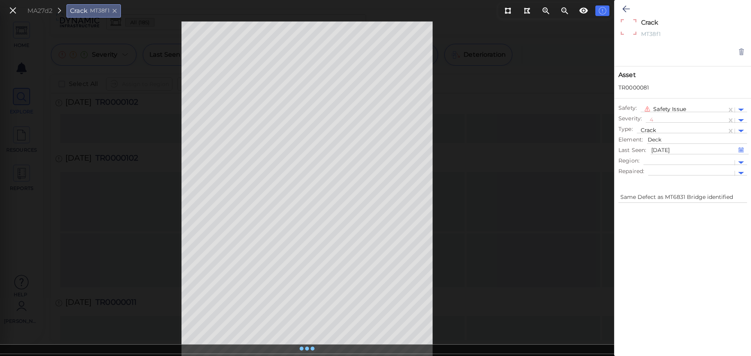
type textarea "x"
type textarea "Same Defect as MT6831 Bridge identified f"
type textarea "x"
type textarea "Same Defect as MT6831 Bridge identified fo"
type textarea "x"
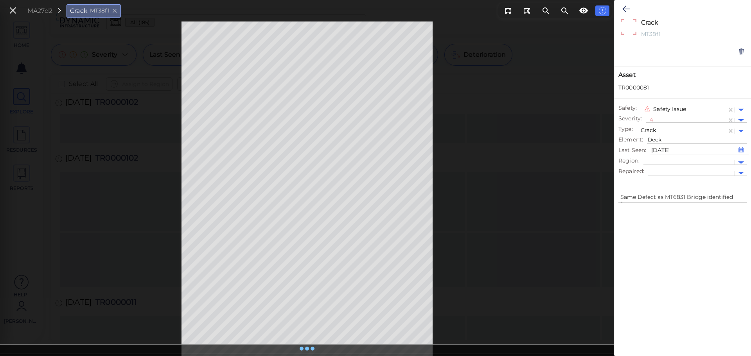
type textarea "Same Defect as MT6831 Bridge identified for"
type textarea "x"
type textarea "Same Defect as MT6831 Bridge identified for"
type textarea "x"
type textarea "Same Defect as MT6831 Bridge identified for d"
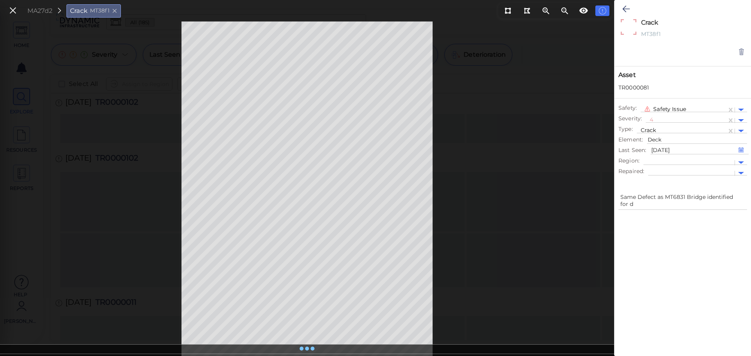
type textarea "x"
type textarea "Same Defect as MT6831 Bridge identified for de"
type textarea "x"
type textarea "Same Defect as MT6831 Bridge identified for dec"
type textarea "x"
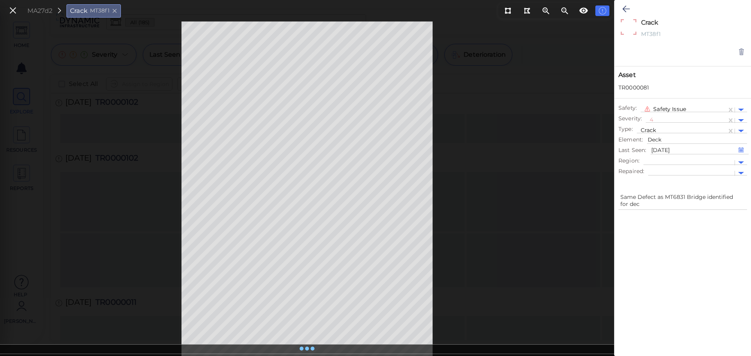
type textarea "Same Defect as MT6831 Bridge identified for deck"
type textarea "x"
type textarea "Same Defect as MT6831 Bridge identified for deck"
type textarea "x"
type textarea "Same Defect as MT6831 Bridge identified for deck r"
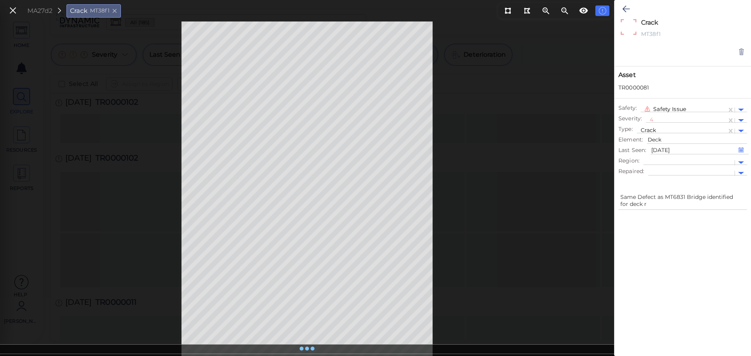
type textarea "x"
type textarea "Same Defect as MT6831 Bridge identified for deck re"
type textarea "x"
type textarea "Same Defect as MT6831 Bridge identified for deck rep"
type textarea "x"
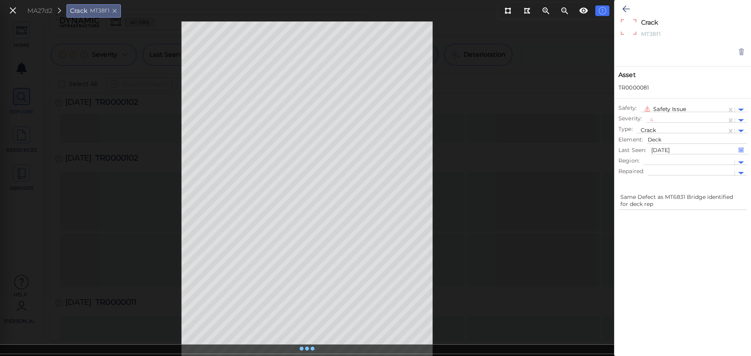
type textarea "Same Defect as MT6831 Bridge identified for deck repa"
type textarea "x"
type textarea "Same Defect as MT6831 Bridge identified for deck rep"
type textarea "x"
type textarea "Same Defect as MT6831 Bridge identified for deck repl"
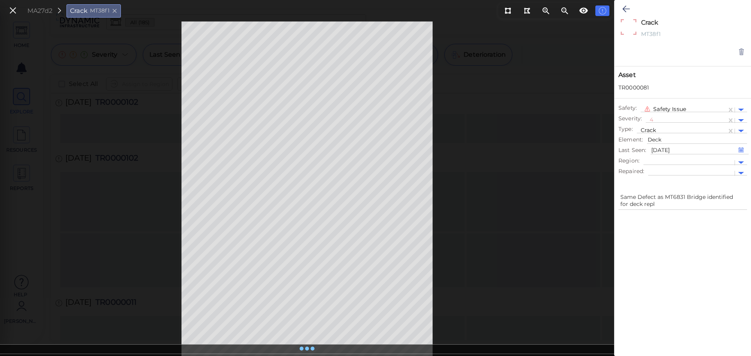
type textarea "x"
type textarea "Same Defect as MT6831 Bridge identified for deck repla"
type textarea "x"
type textarea "Same Defect as MT6831 Bridge identified for deck replac"
type textarea "x"
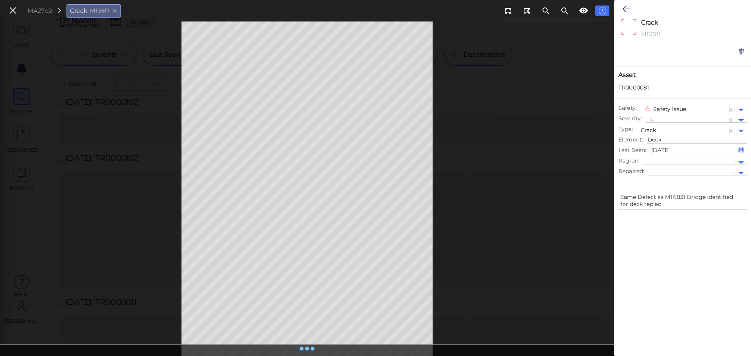
type textarea "Same Defect as MT6831 Bridge identified for deck replace"
type textarea "x"
type textarea "Same Defect as MT6831 Bridge identified for deck replacem"
type textarea "x"
type textarea "Same Defect as MT6831 Bridge identified for deck replaceme"
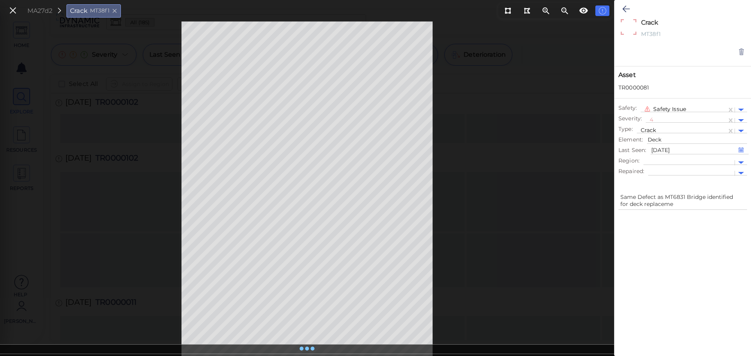
type textarea "x"
type textarea "Same Defect as MT6831 Bridge identified for deck replacemen"
type textarea "x"
type textarea "Same Defect as MT6831 Bridge identified for deck replacement"
type textarea "x"
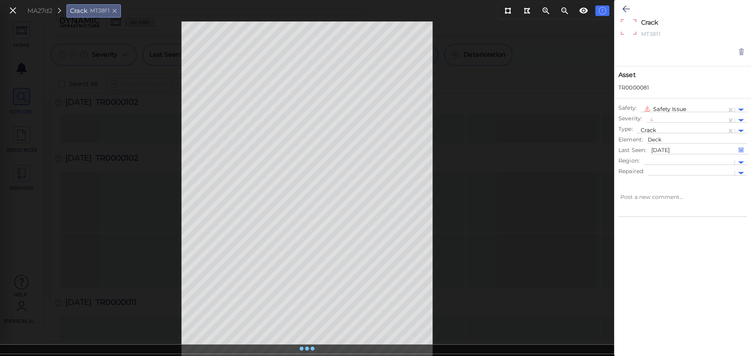
type textarea "x"
click at [739, 162] on div at bounding box center [741, 163] width 6 height 3
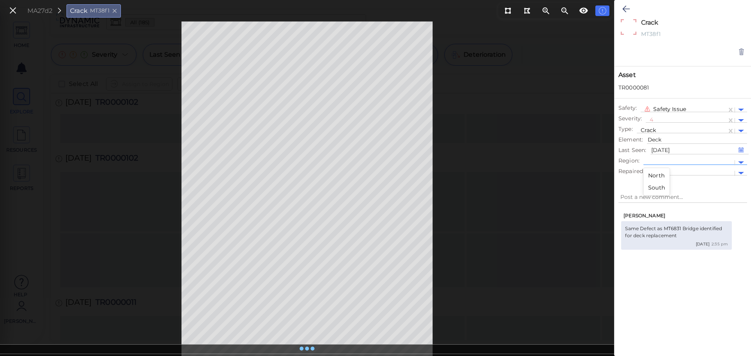
click at [658, 185] on div "South" at bounding box center [657, 188] width 26 height 12
click at [716, 179] on div at bounding box center [691, 173] width 86 height 11
click at [739, 172] on div at bounding box center [741, 173] width 6 height 3
click at [740, 173] on div at bounding box center [741, 173] width 6 height 3
click at [717, 184] on div "Crack x MT38f1 Asset TR0000081 Safety : Safety Issue Severity : 4 Type : Crack …" at bounding box center [683, 93] width 137 height 186
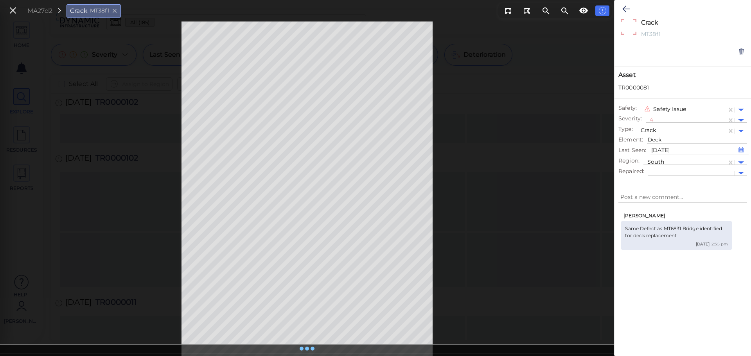
click at [671, 169] on div at bounding box center [691, 173] width 86 height 11
type input "n"
click at [743, 161] on div at bounding box center [741, 162] width 12 height 9
click at [654, 185] on div "South" at bounding box center [657, 188] width 26 height 12
click at [731, 184] on div "Crack x MT38f1 Asset TR0000081 Safety : Safety Issue Severity : 4 Type : Crack …" at bounding box center [683, 93] width 137 height 186
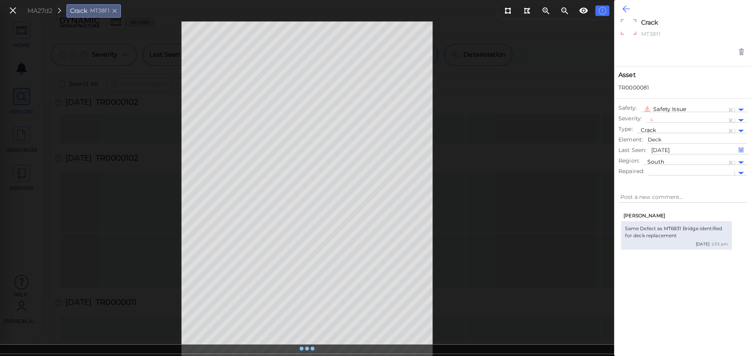
type textarea "x"
click at [628, 7] on icon at bounding box center [626, 8] width 7 height 9
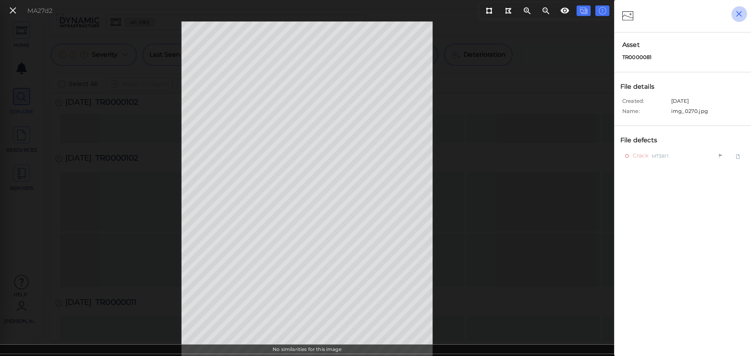
click at [742, 13] on icon "button" at bounding box center [739, 14] width 10 height 10
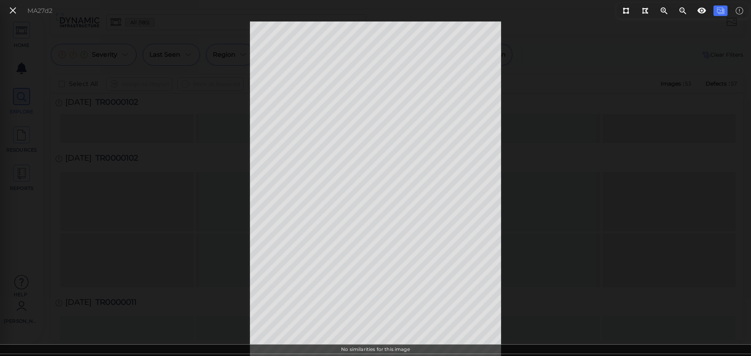
click at [5, 12] on div "MA27d2" at bounding box center [29, 10] width 54 height 17
click at [387, 348] on div "No similarities for this image" at bounding box center [375, 351] width 751 height 12
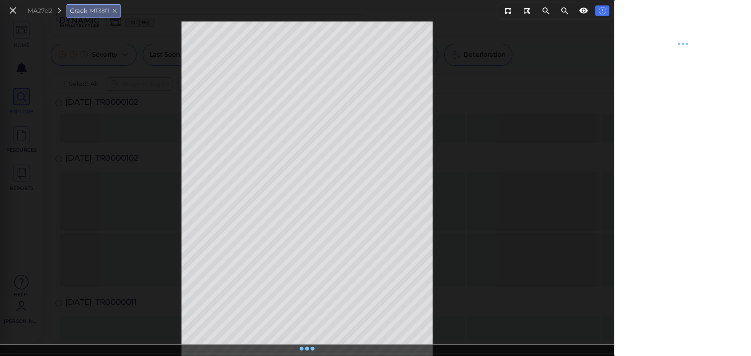
type textarea "x"
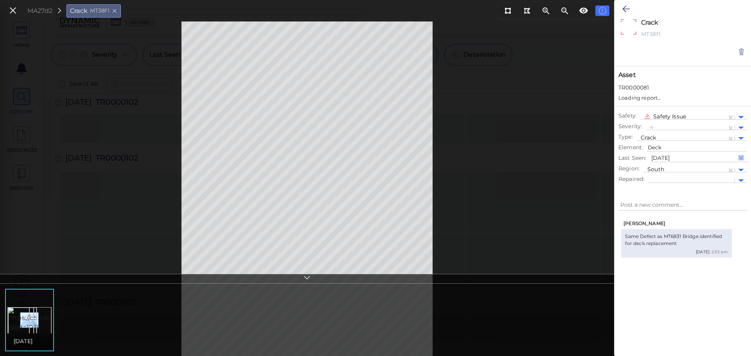
type textarea "x"
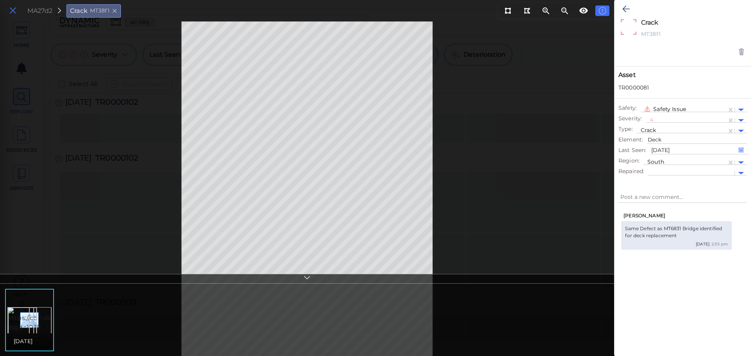
click at [15, 9] on icon at bounding box center [13, 10] width 9 height 11
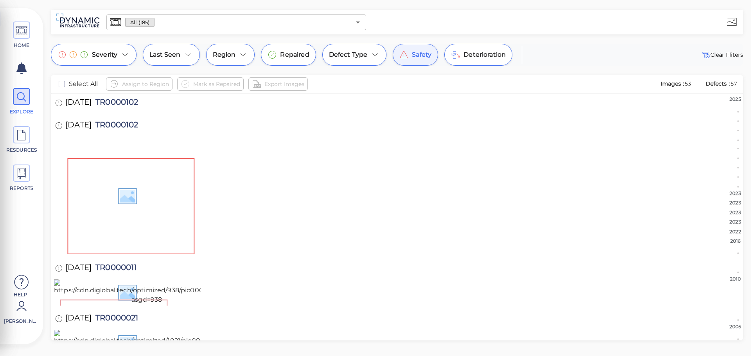
scroll to position [3577, 0]
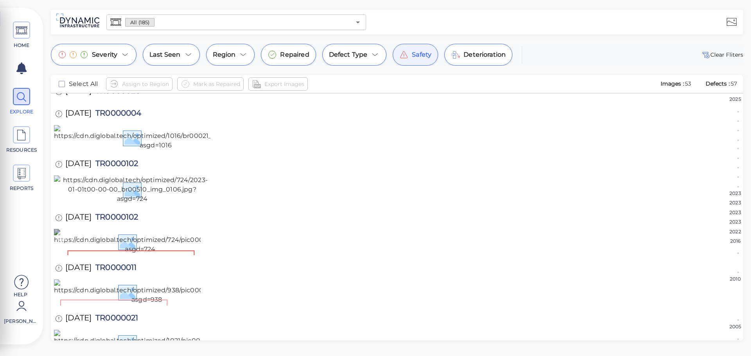
click at [183, 229] on img at bounding box center [140, 241] width 173 height 25
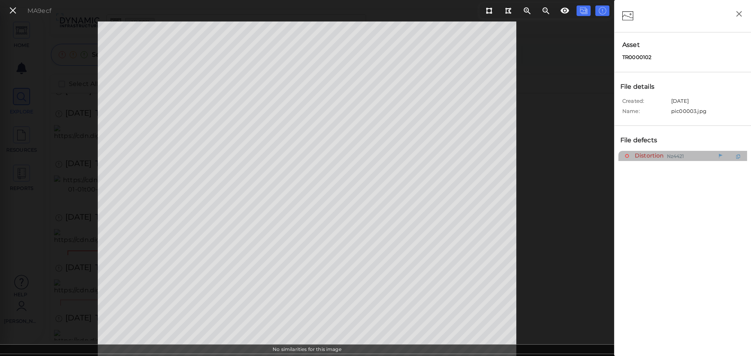
click at [697, 155] on div "Distortion Nz4421" at bounding box center [665, 156] width 81 height 10
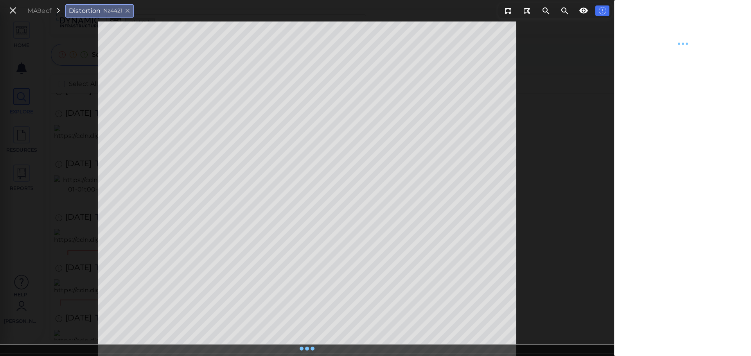
type textarea "x"
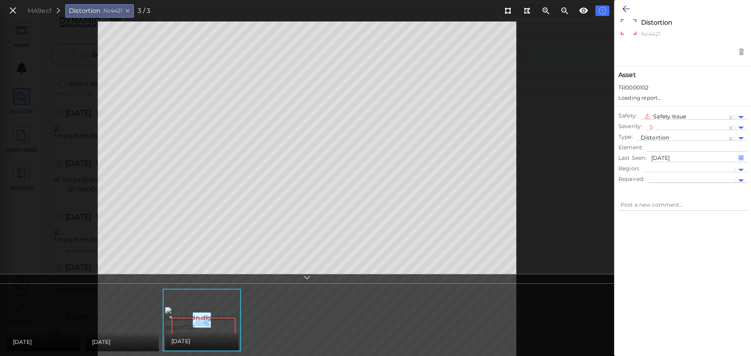
type textarea "x"
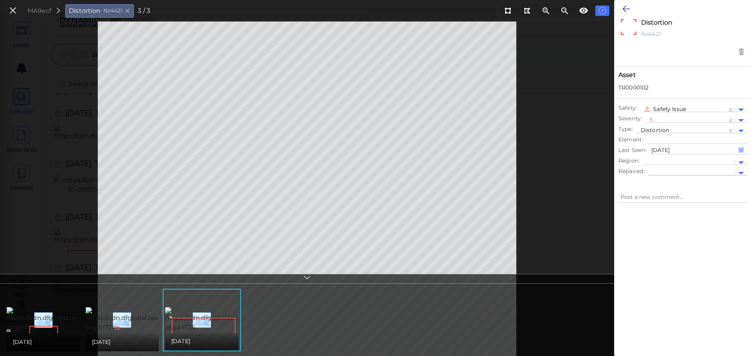
click at [700, 169] on div at bounding box center [691, 173] width 86 height 11
click at [659, 187] on div "Yes" at bounding box center [657, 186] width 18 height 12
type textarea "x"
click at [65, 316] on img at bounding box center [91, 320] width 168 height 25
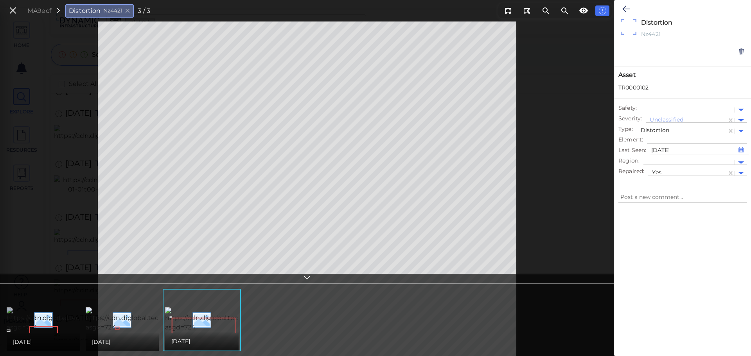
type textarea "x"
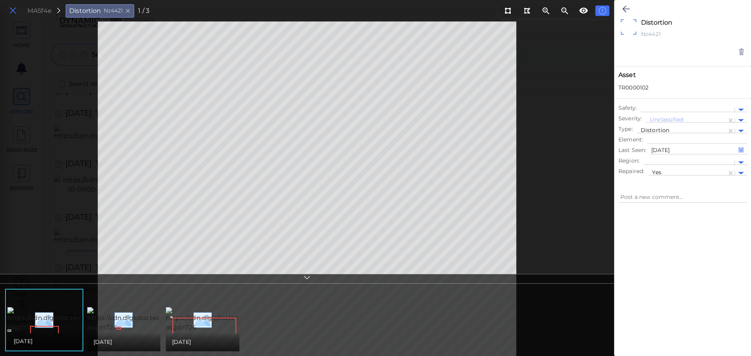
click at [16, 7] on icon at bounding box center [13, 10] width 9 height 11
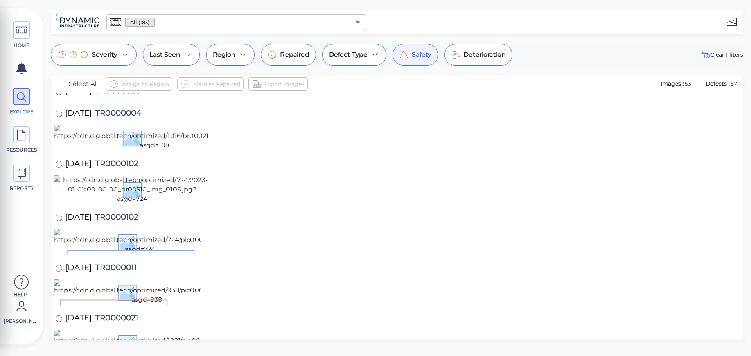
click at [415, 57] on span "Safety" at bounding box center [422, 54] width 20 height 9
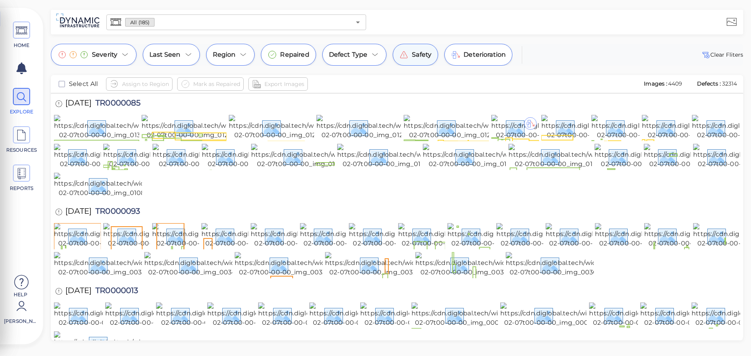
drag, startPoint x: 416, startPoint y: 54, endPoint x: 400, endPoint y: 59, distance: 16.5
click at [416, 54] on span "Safety" at bounding box center [422, 54] width 20 height 9
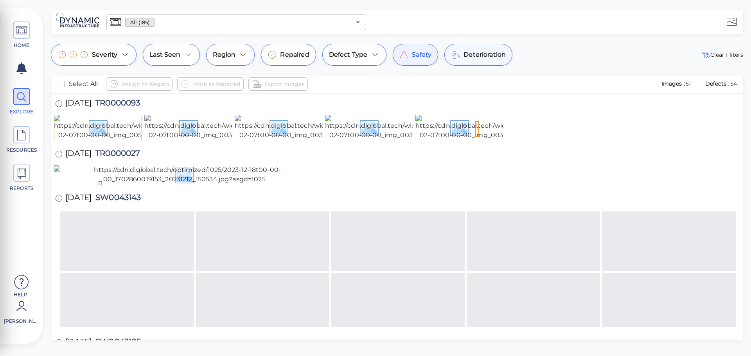
click at [477, 58] on span "Deterioration" at bounding box center [485, 54] width 42 height 9
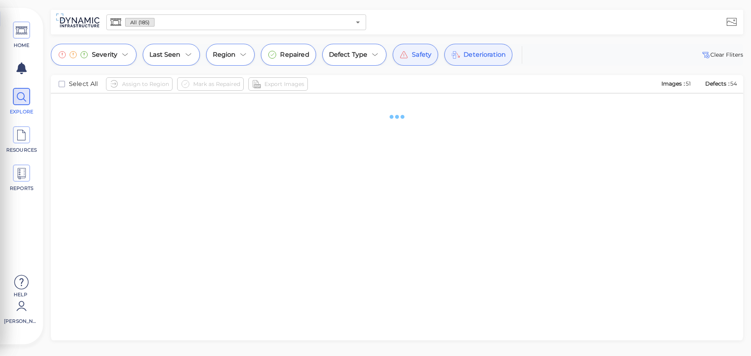
click at [412, 56] on span "Safety" at bounding box center [422, 54] width 20 height 9
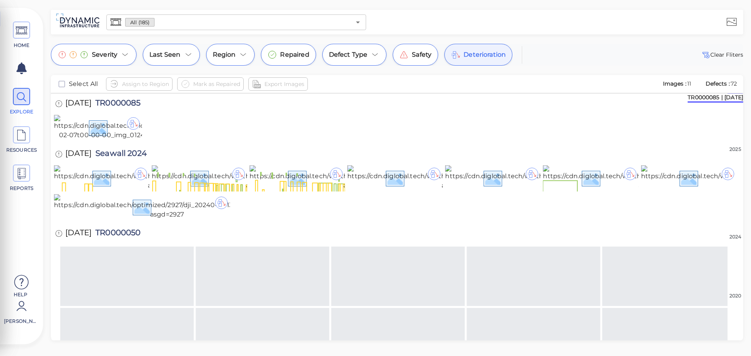
click at [464, 59] on span "Deterioration" at bounding box center [485, 54] width 42 height 9
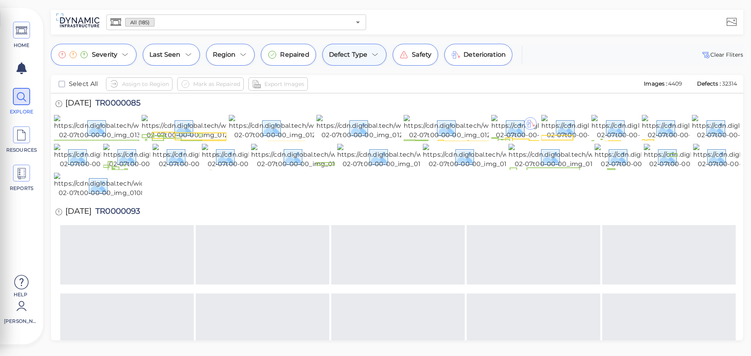
click at [347, 58] on span "Defect Type" at bounding box center [348, 54] width 39 height 9
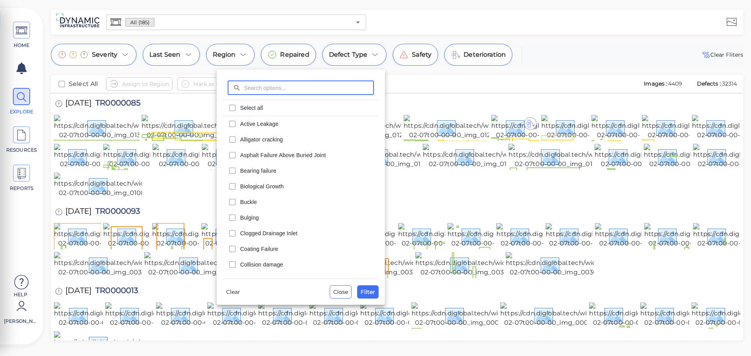
click at [248, 203] on span "Buckle" at bounding box center [307, 202] width 134 height 8
click at [367, 290] on span "Filter" at bounding box center [368, 292] width 14 height 9
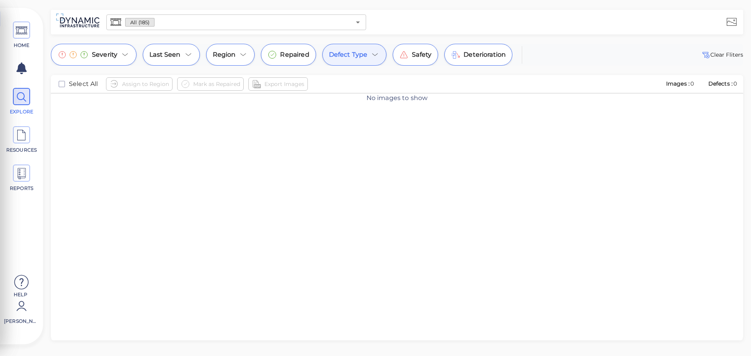
click at [361, 54] on span "Defect Type" at bounding box center [348, 54] width 39 height 9
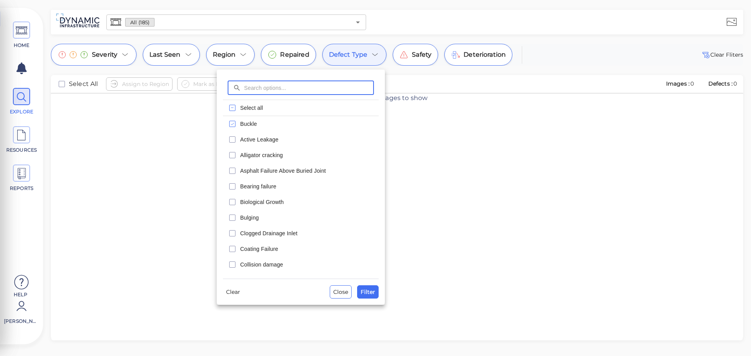
click at [247, 121] on span "Buckle" at bounding box center [307, 124] width 134 height 8
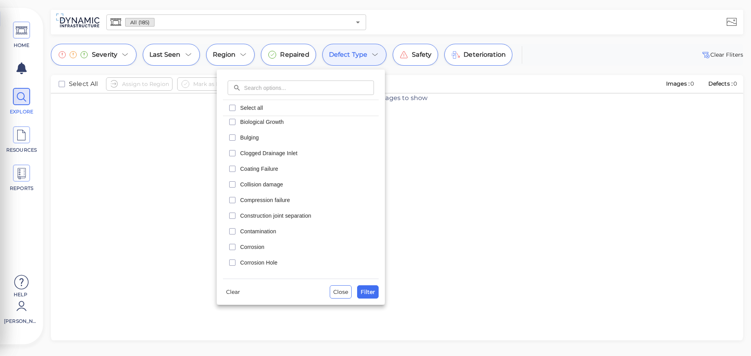
scroll to position [196, 0]
drag, startPoint x: 245, startPoint y: 194, endPoint x: 256, endPoint y: 201, distance: 12.8
click at [245, 194] on span "Crack with cement repair" at bounding box center [307, 195] width 134 height 8
click at [248, 211] on span "Cracks with cement repair" at bounding box center [307, 210] width 134 height 8
click at [277, 225] on span "Cracks with epoxy repair" at bounding box center [307, 226] width 134 height 8
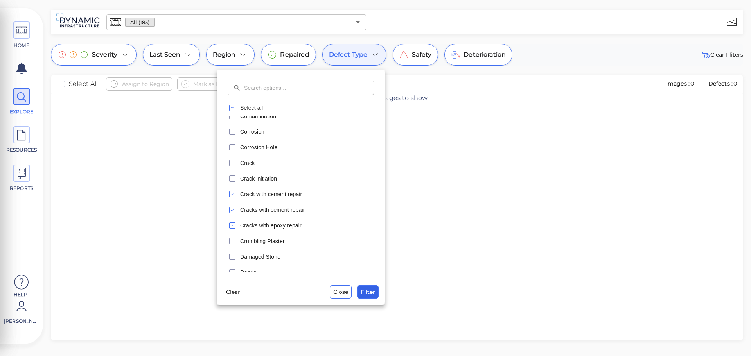
click at [369, 289] on span "Filter" at bounding box center [368, 292] width 14 height 9
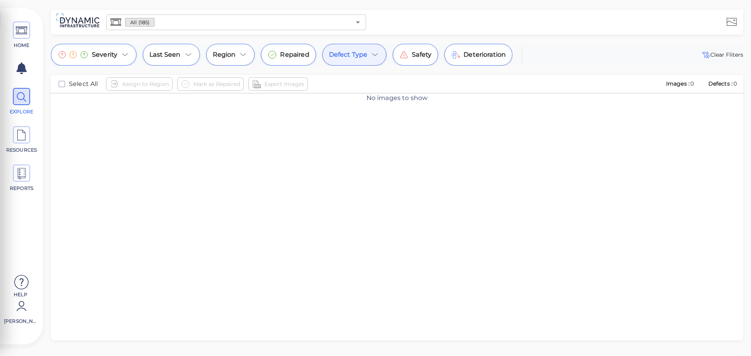
click at [367, 56] on div "Defect Type" at bounding box center [354, 55] width 65 height 22
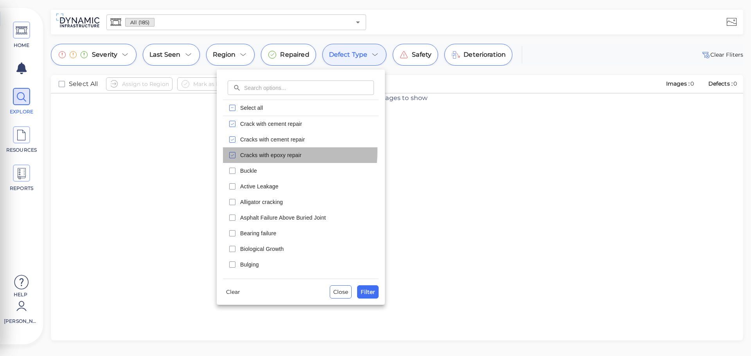
click at [254, 151] on span "Cracks with epoxy repair" at bounding box center [307, 155] width 134 height 8
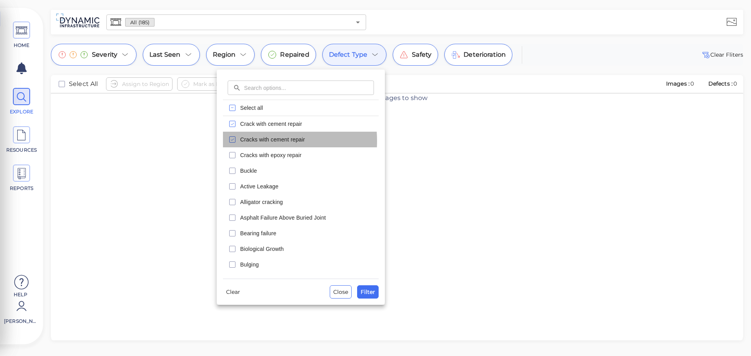
drag, startPoint x: 252, startPoint y: 141, endPoint x: 248, endPoint y: 121, distance: 21.0
click at [251, 140] on span "Cracks with cement repair" at bounding box center [307, 140] width 134 height 8
click at [248, 120] on span "Crack with cement repair" at bounding box center [307, 124] width 134 height 8
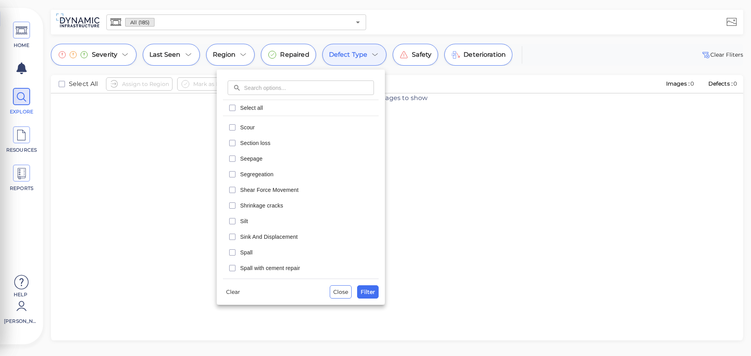
scroll to position [1393, 0]
click at [344, 289] on span "Close" at bounding box center [340, 292] width 15 height 9
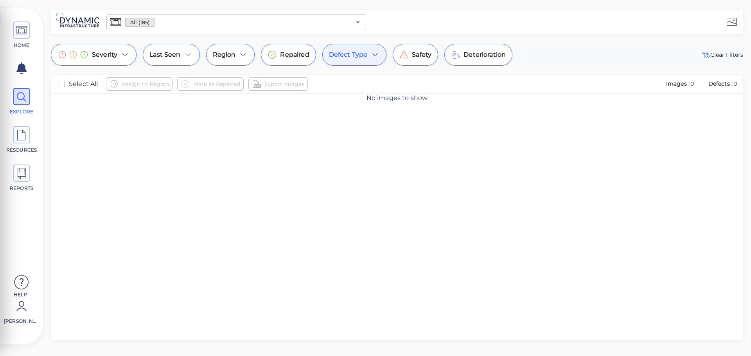
click at [348, 52] on span "Defect Type" at bounding box center [348, 54] width 39 height 9
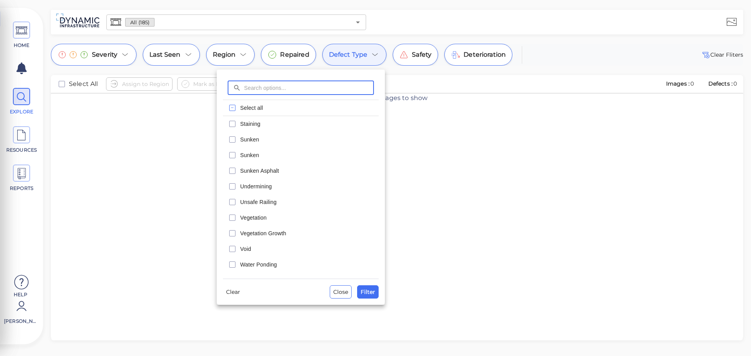
click at [348, 52] on div at bounding box center [375, 178] width 751 height 356
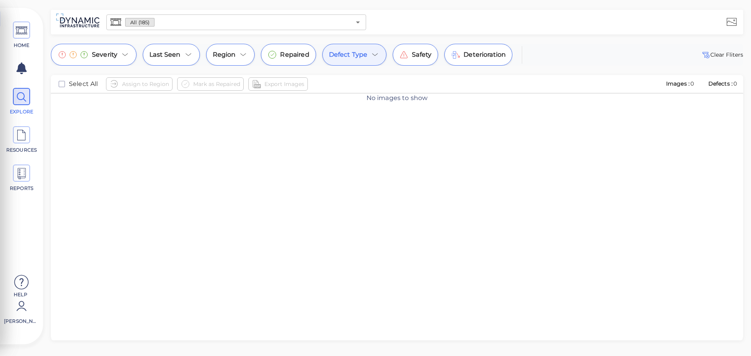
click at [355, 61] on div "Defect Type" at bounding box center [354, 55] width 65 height 22
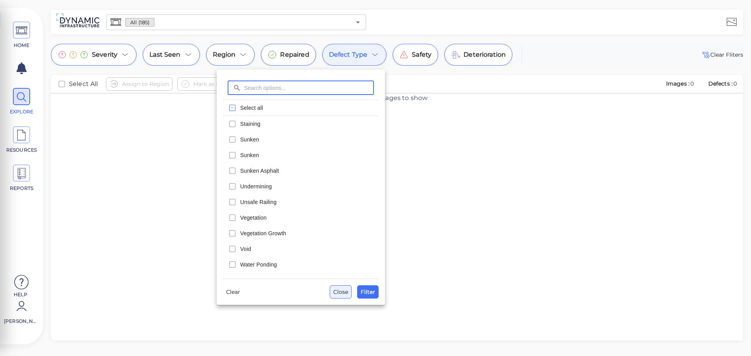
click at [343, 292] on span "Close" at bounding box center [340, 292] width 15 height 9
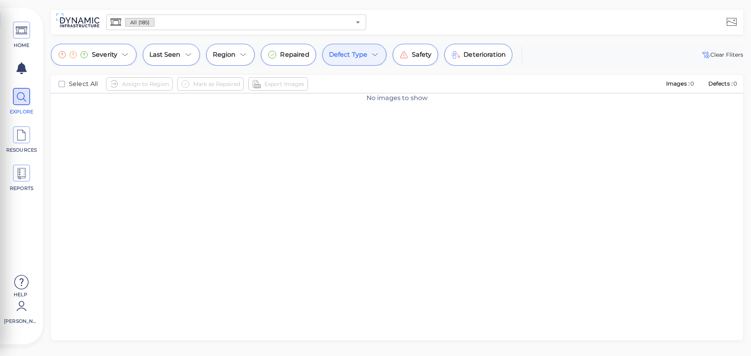
click at [349, 60] on div "Defect Type" at bounding box center [354, 55] width 65 height 22
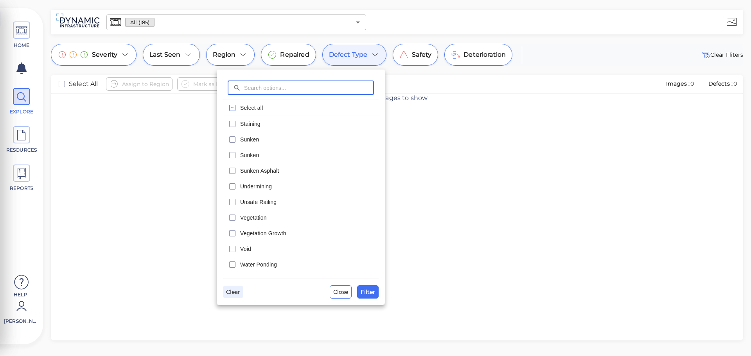
click at [237, 292] on span "Clear" at bounding box center [233, 292] width 14 height 9
click at [354, 50] on div at bounding box center [375, 178] width 751 height 356
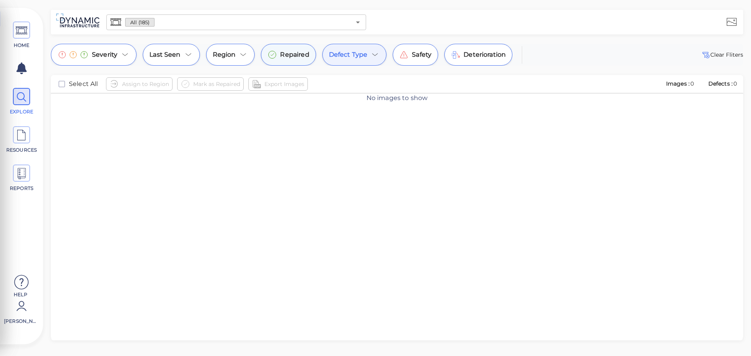
click at [288, 51] on span "Repaired" at bounding box center [294, 54] width 29 height 9
click at [353, 52] on span "Defect Type" at bounding box center [348, 54] width 39 height 9
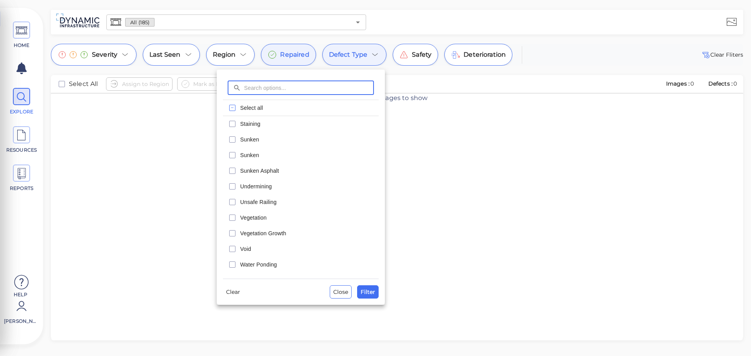
click at [242, 106] on span "Select all" at bounding box center [307, 108] width 134 height 8
click at [367, 291] on span "Filter" at bounding box center [368, 292] width 14 height 9
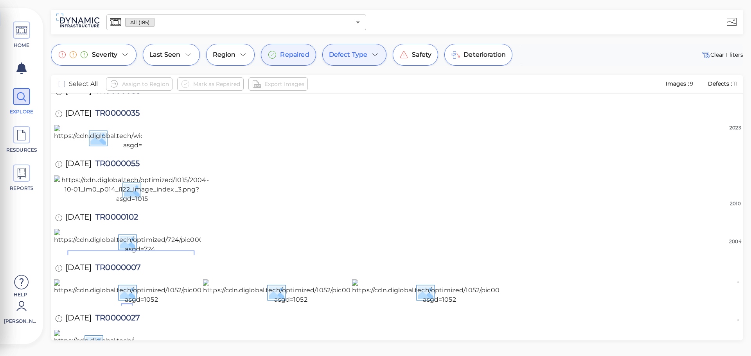
scroll to position [736, 0]
